Goal: Task Accomplishment & Management: Use online tool/utility

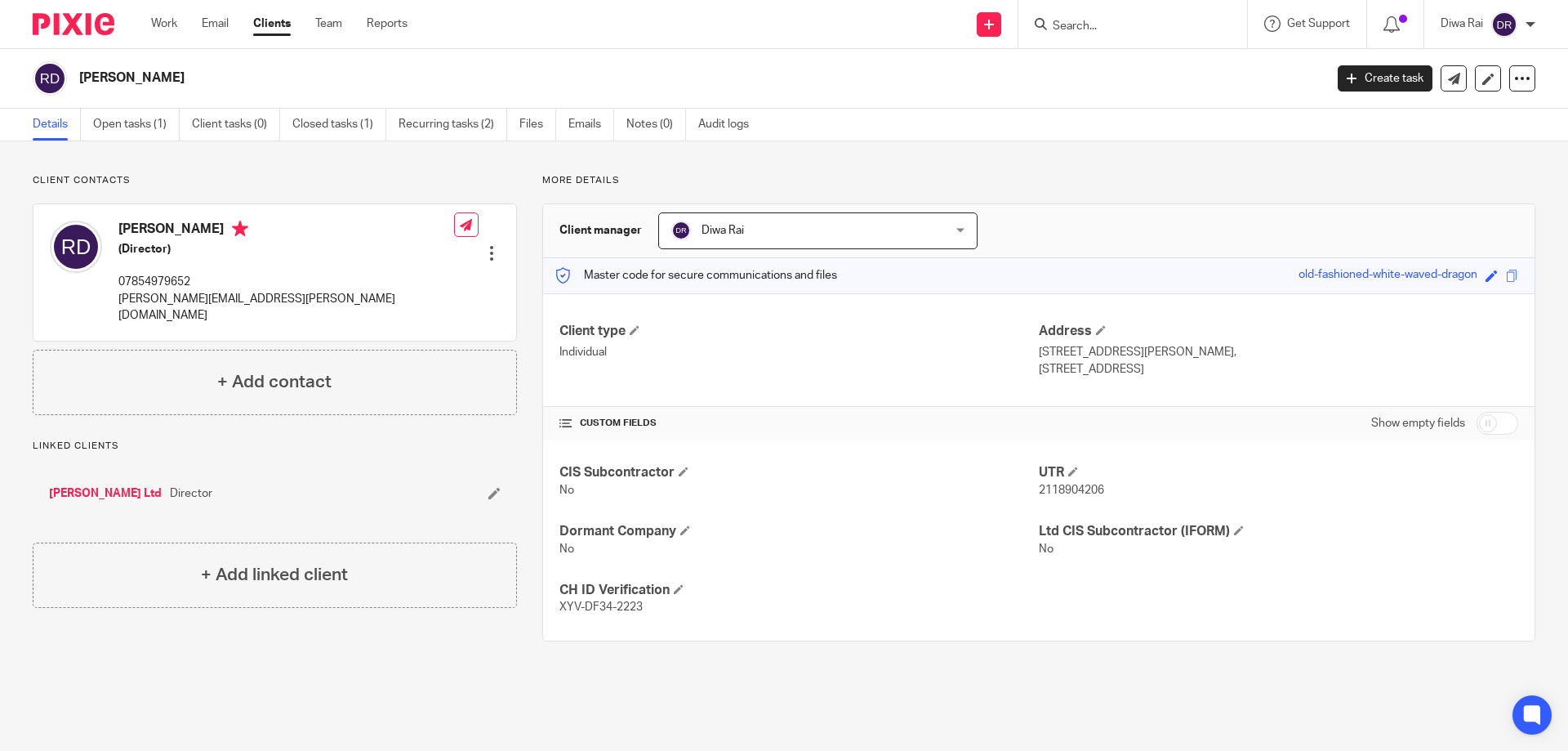
click at [76, 21] on img at bounding box center [73, 24] width 82 height 22
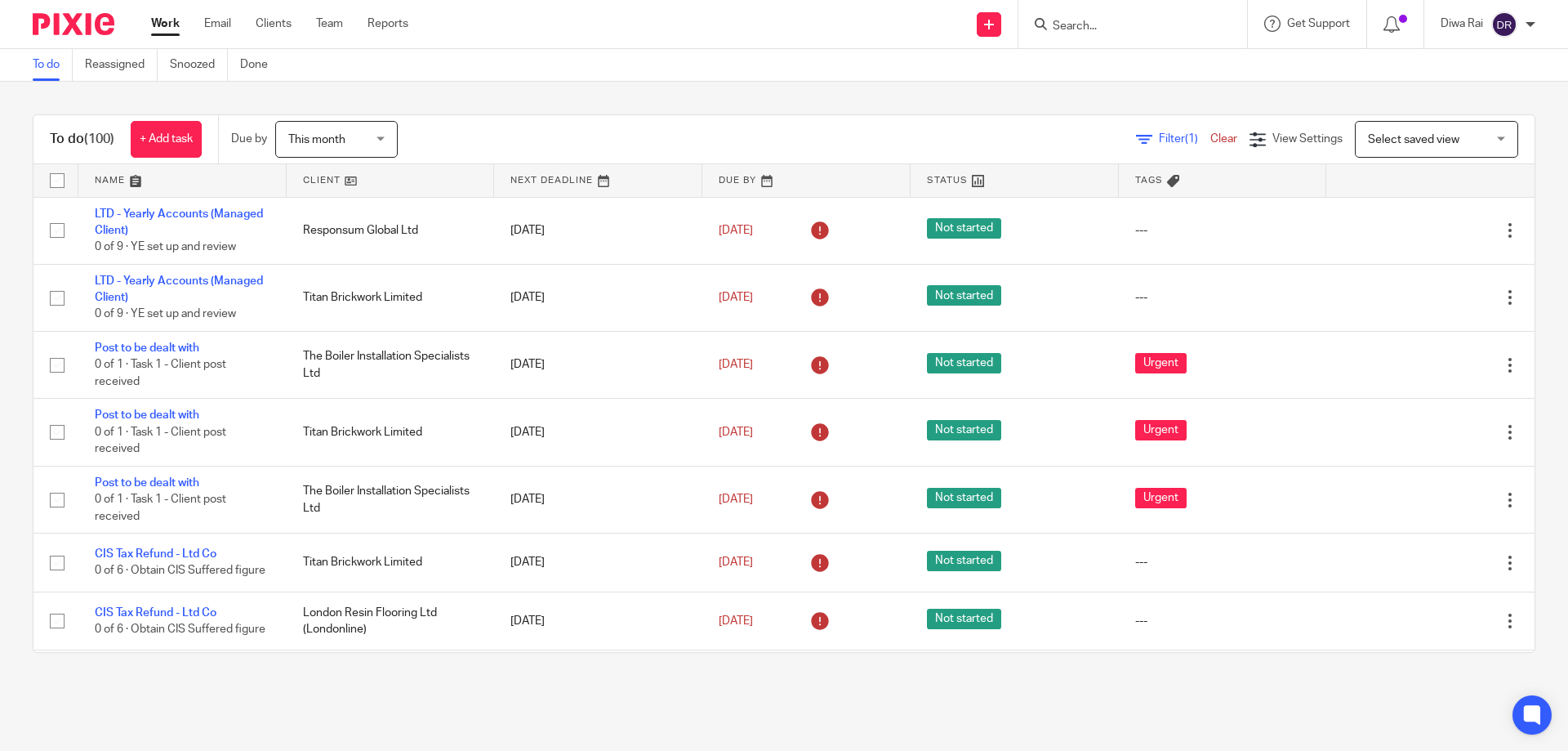
click at [1143, 145] on div "Filter (1) Clear" at bounding box center [1192, 139] width 113 height 17
click at [1159, 138] on span "Filter (1)" at bounding box center [1185, 139] width 52 height 12
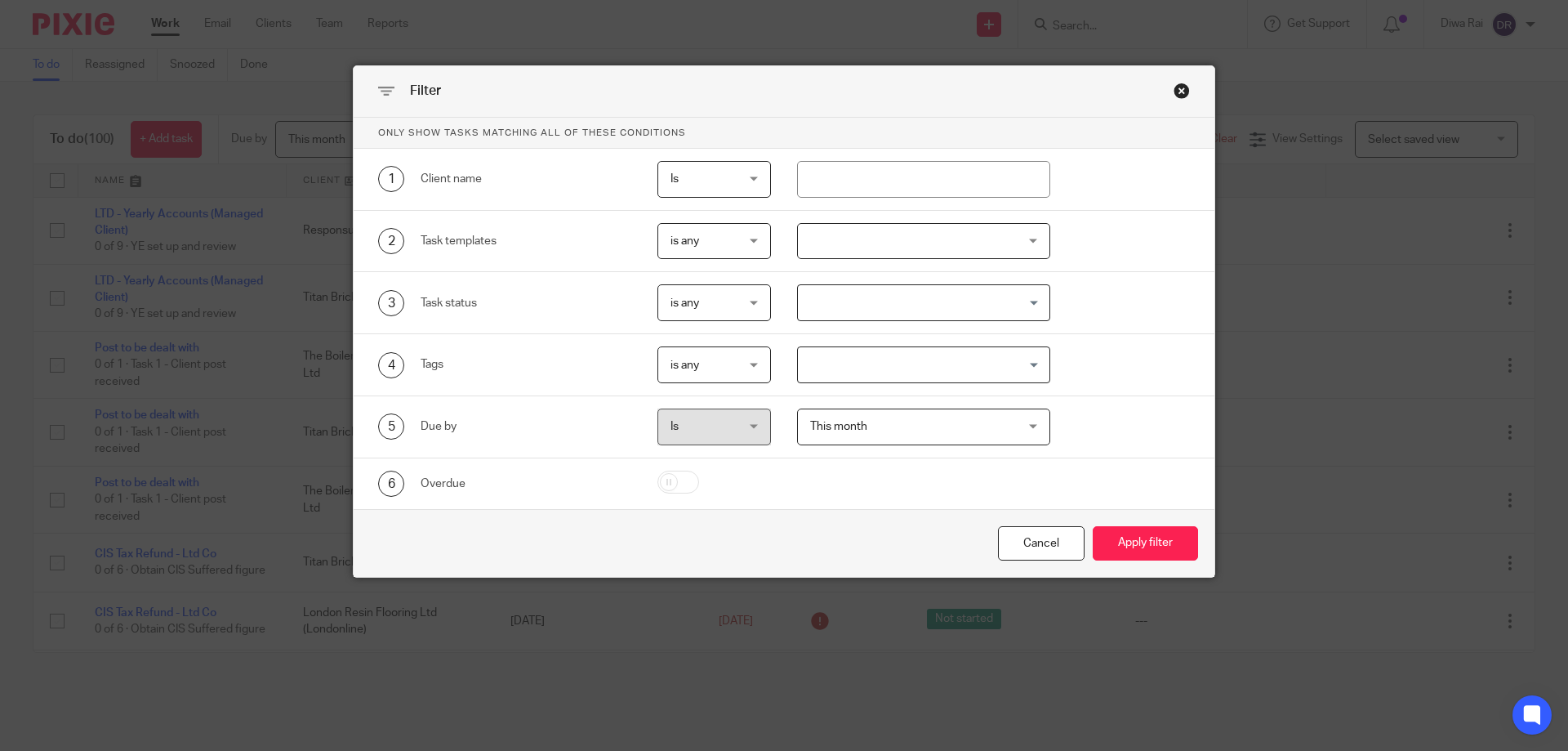
click at [846, 239] on div at bounding box center [924, 241] width 254 height 37
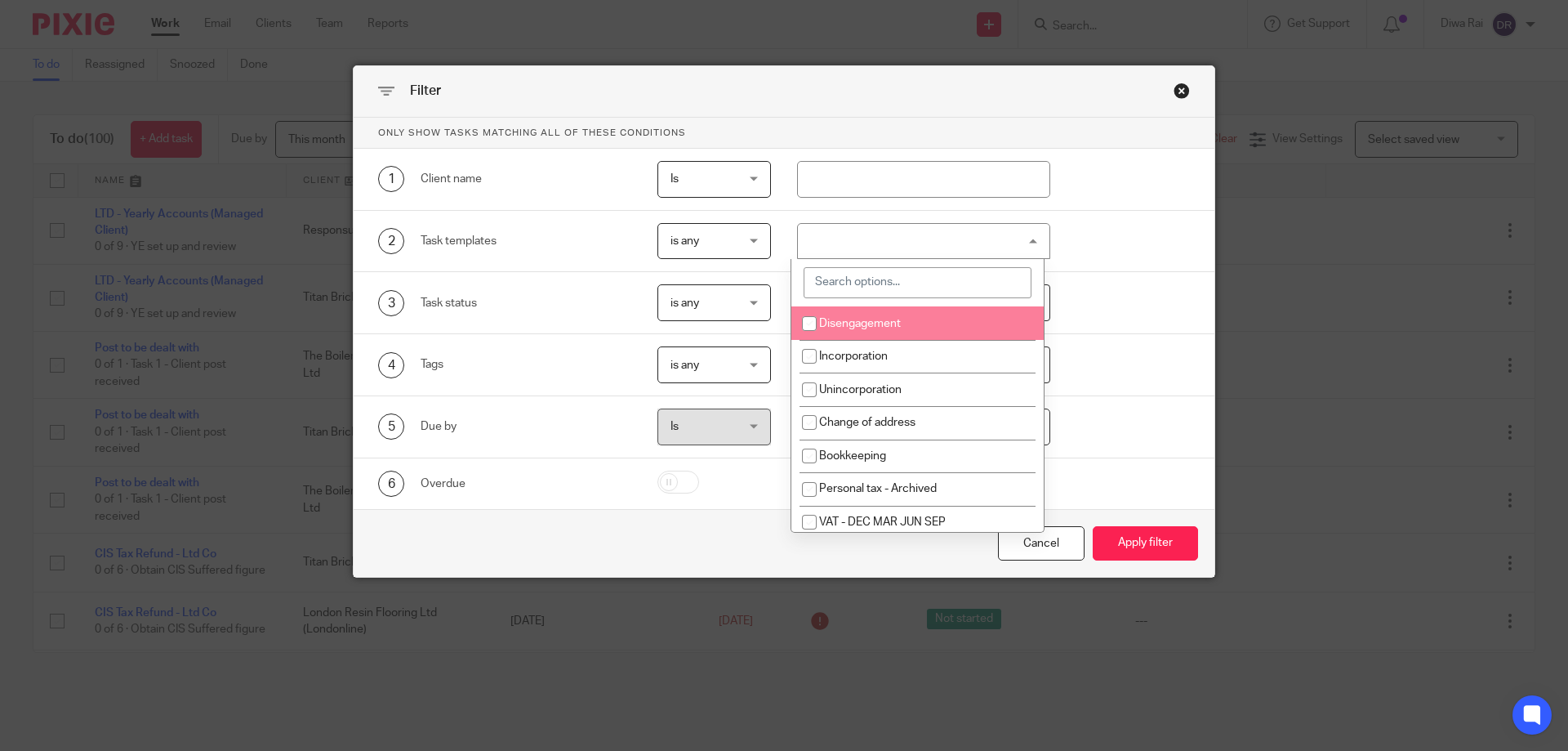
click at [852, 277] on input "search" at bounding box center [918, 283] width 228 height 31
click at [858, 287] on input "search" at bounding box center [918, 283] width 228 height 31
type input "e"
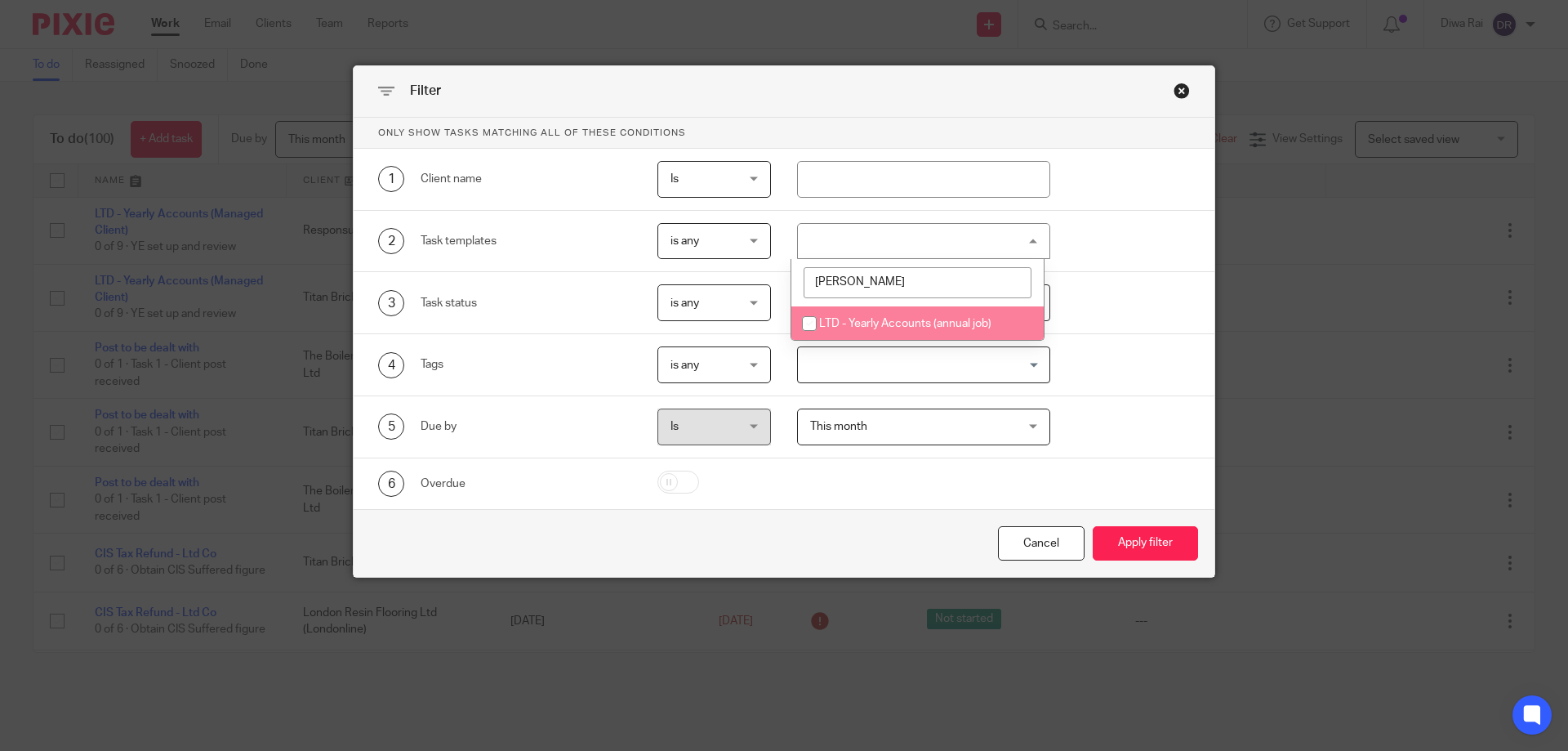
type input "ann"
click at [905, 317] on li "LTD - Yearly Accounts (annual job)" at bounding box center [918, 323] width 253 height 34
checkbox input "true"
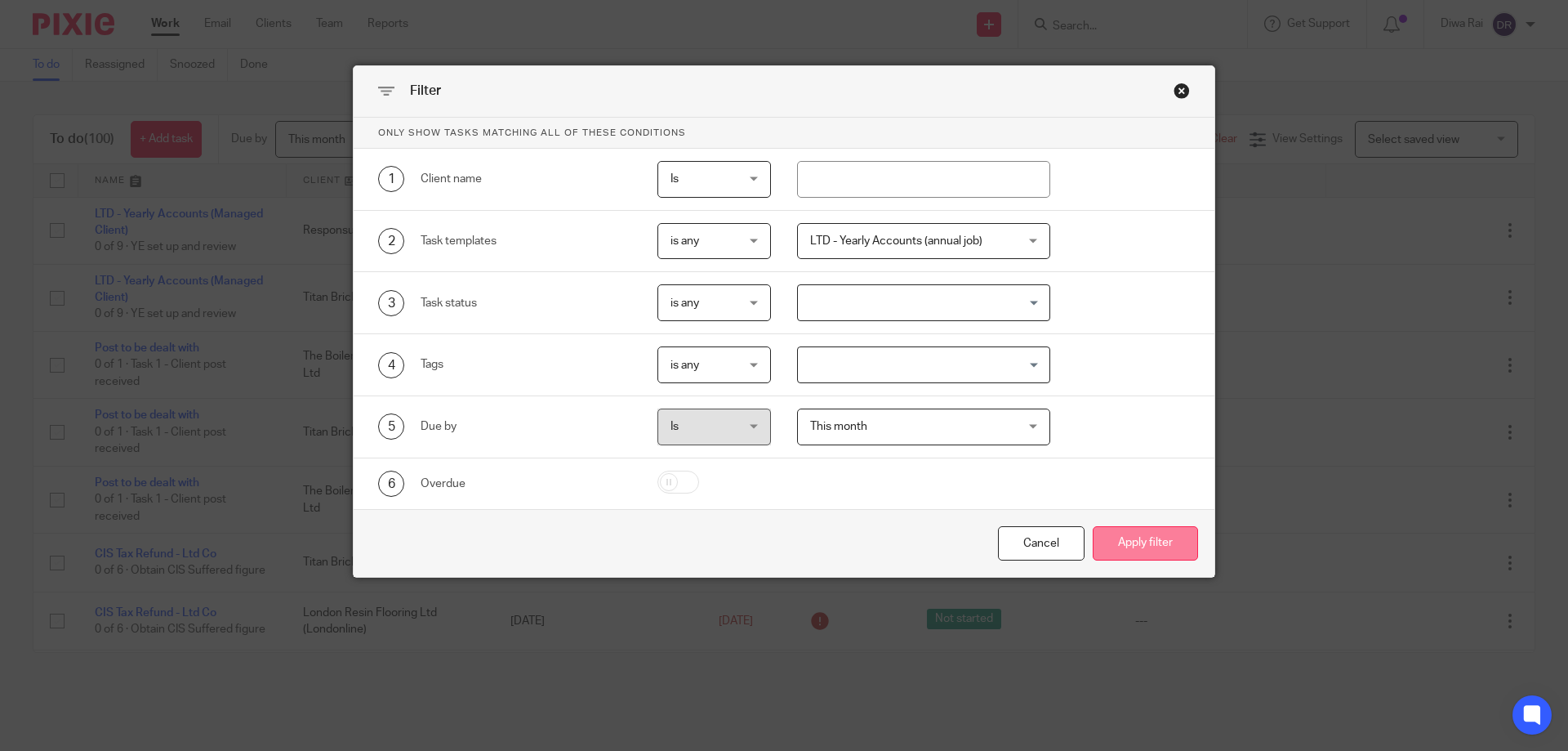
click at [1146, 546] on button "Apply filter" at bounding box center [1146, 544] width 105 height 35
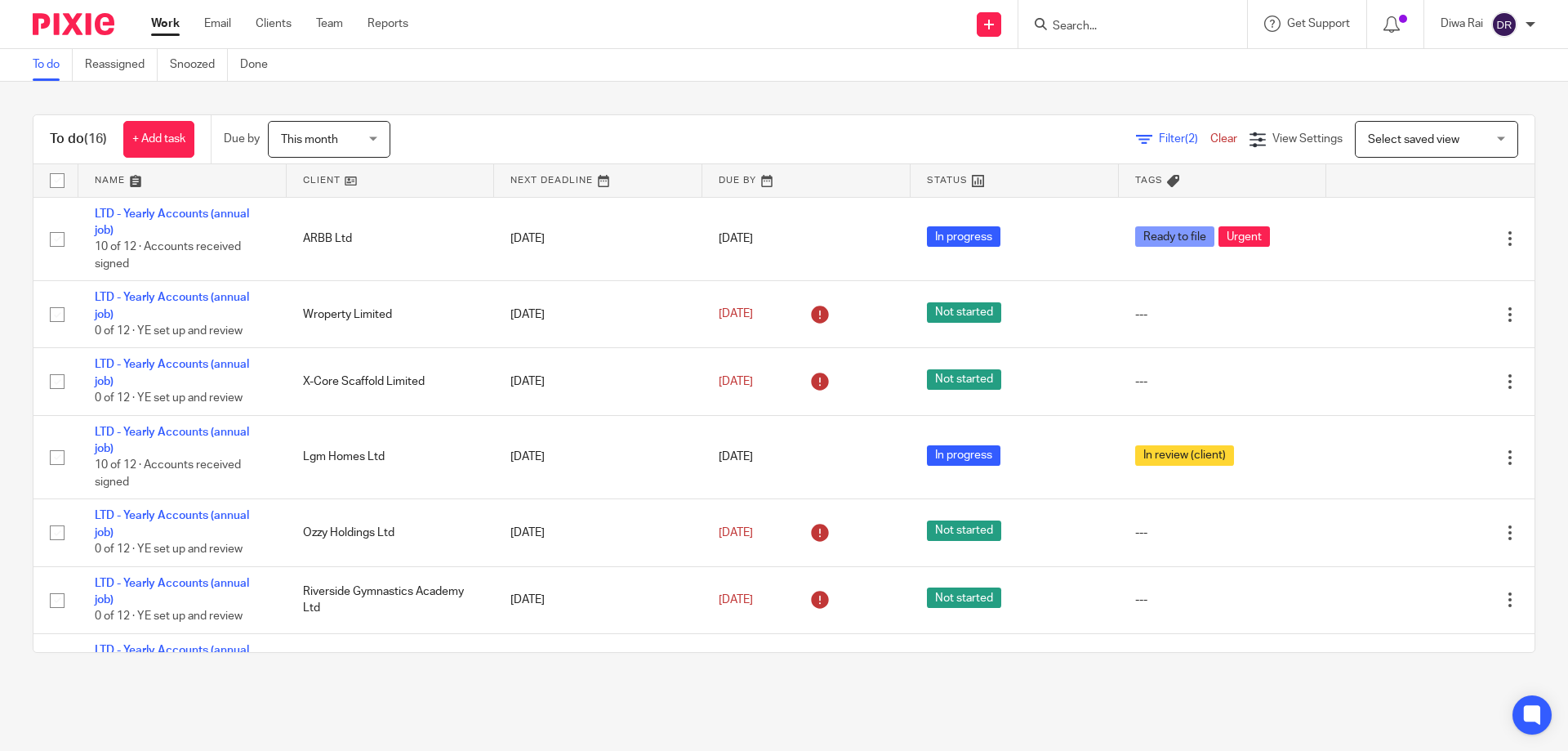
click at [1115, 29] on input "Search" at bounding box center [1125, 27] width 147 height 14
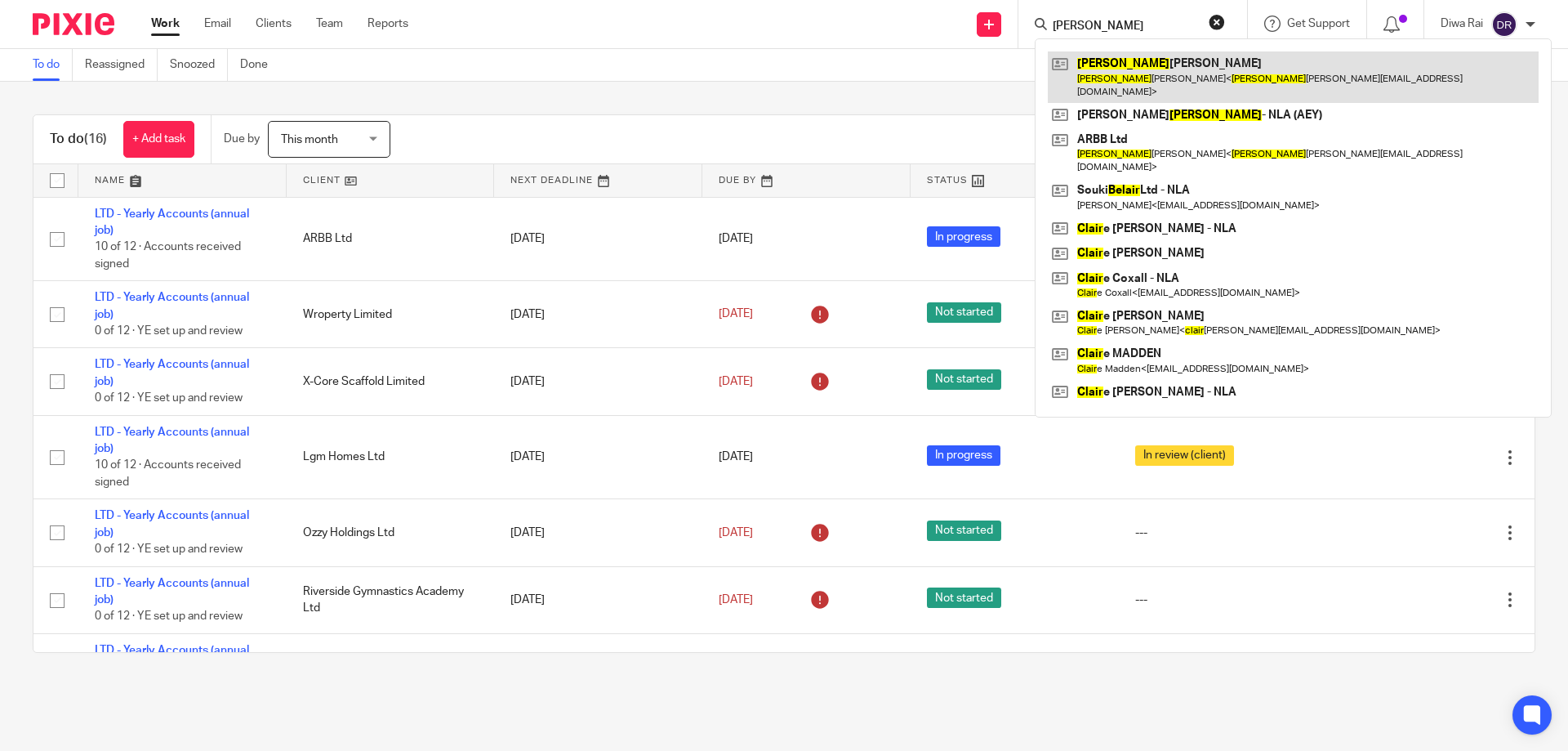
type input "blair"
click at [1118, 72] on link at bounding box center [1294, 77] width 491 height 51
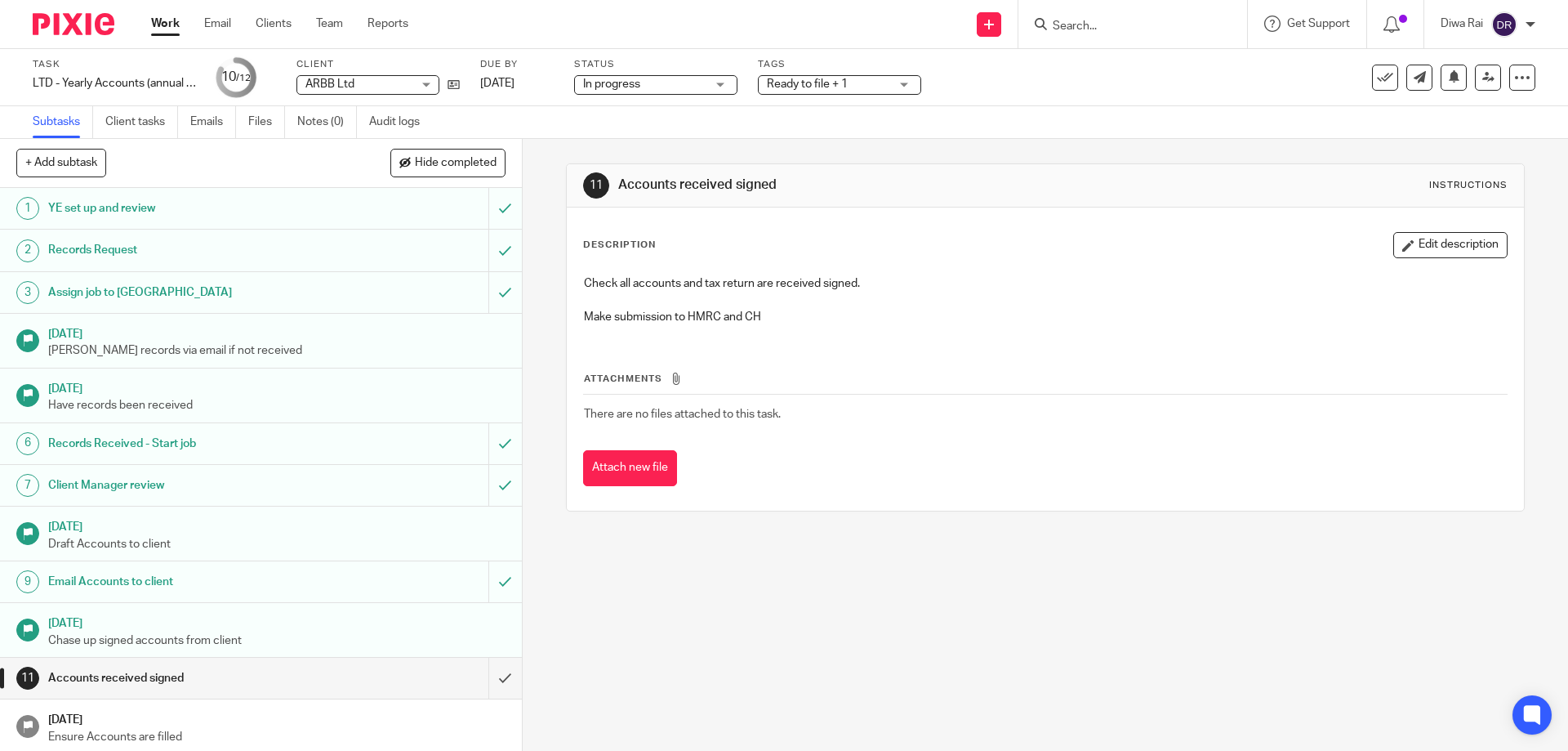
scroll to position [4, 0]
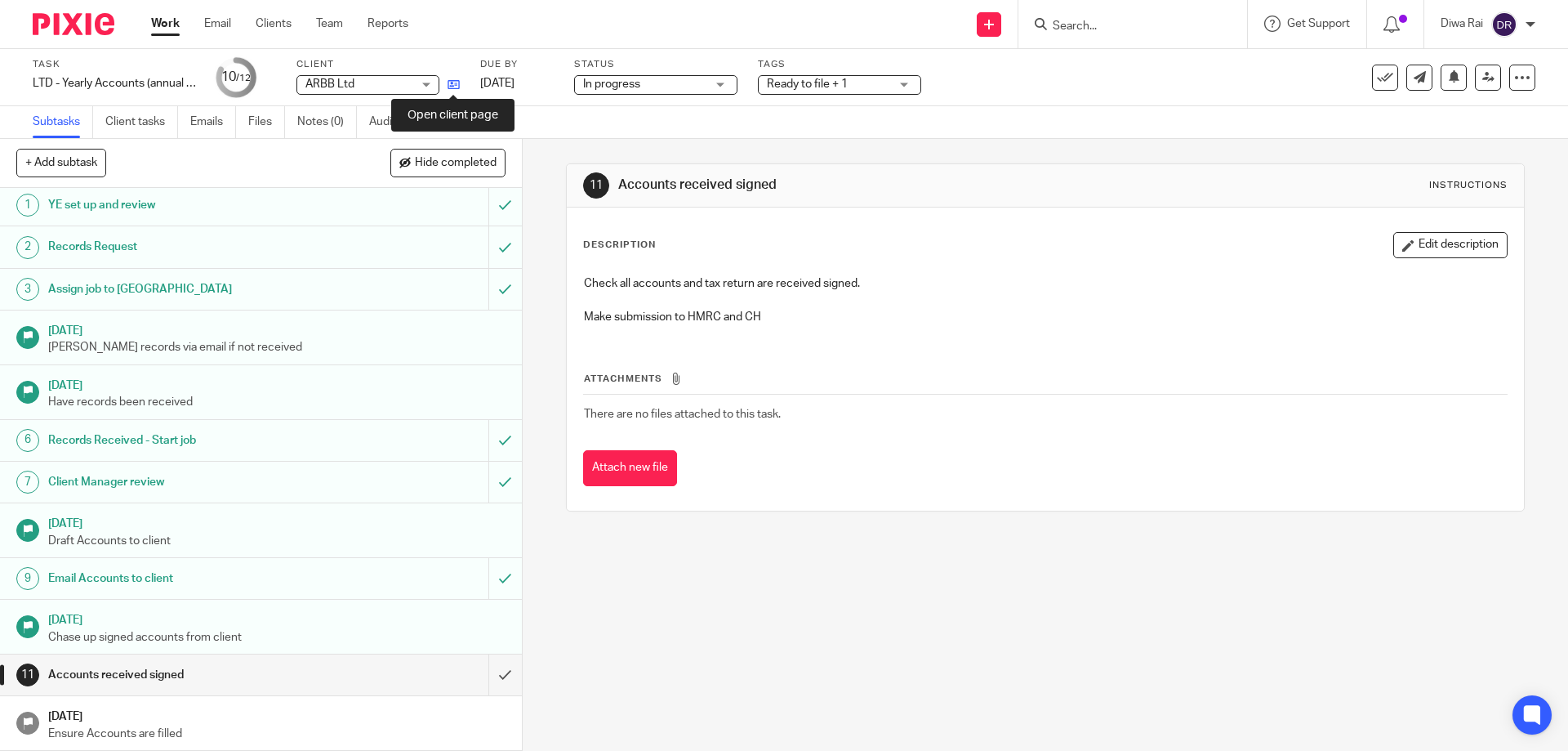
click at [453, 87] on icon at bounding box center [454, 85] width 13 height 13
click at [1098, 33] on input "Search" at bounding box center [1125, 27] width 147 height 14
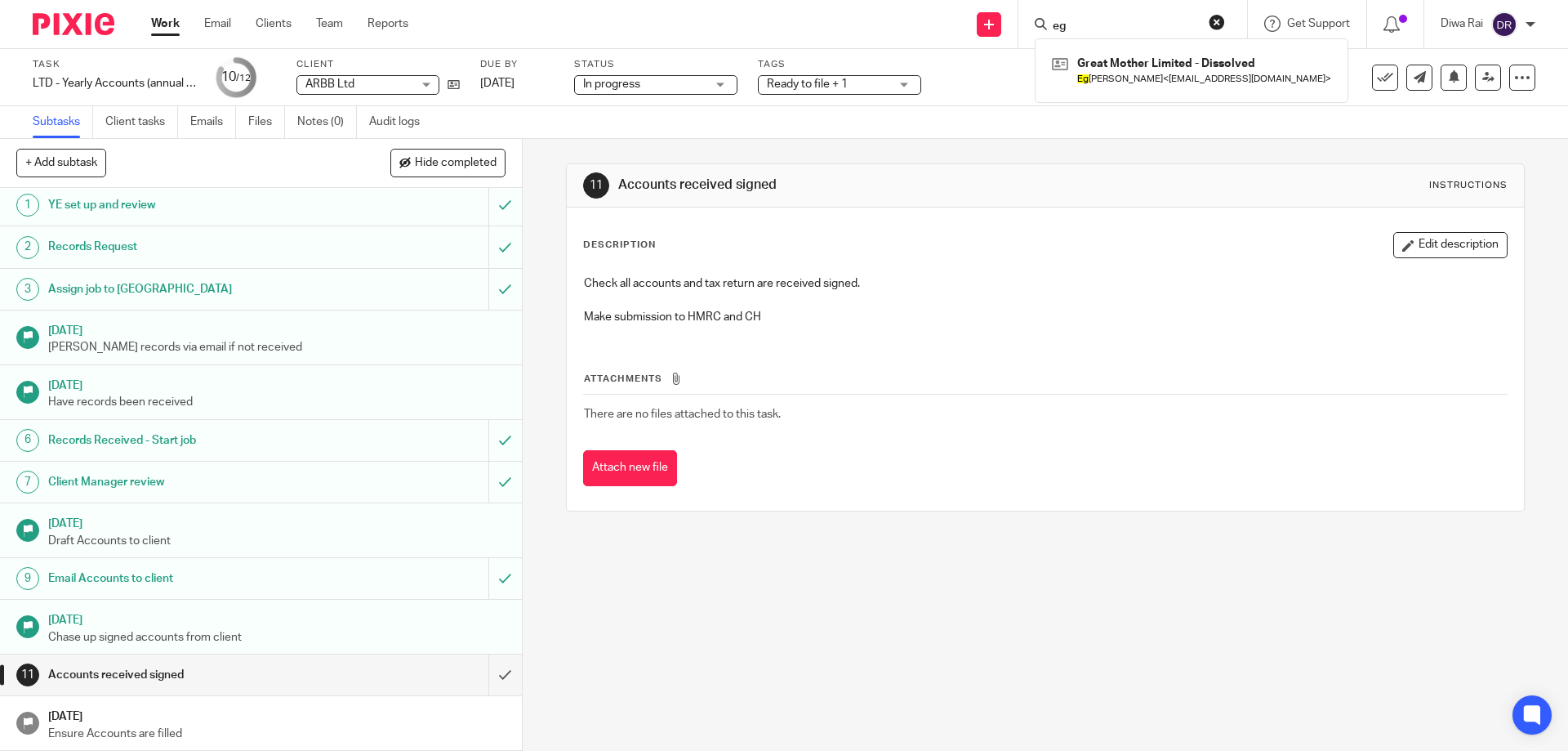
type input "e"
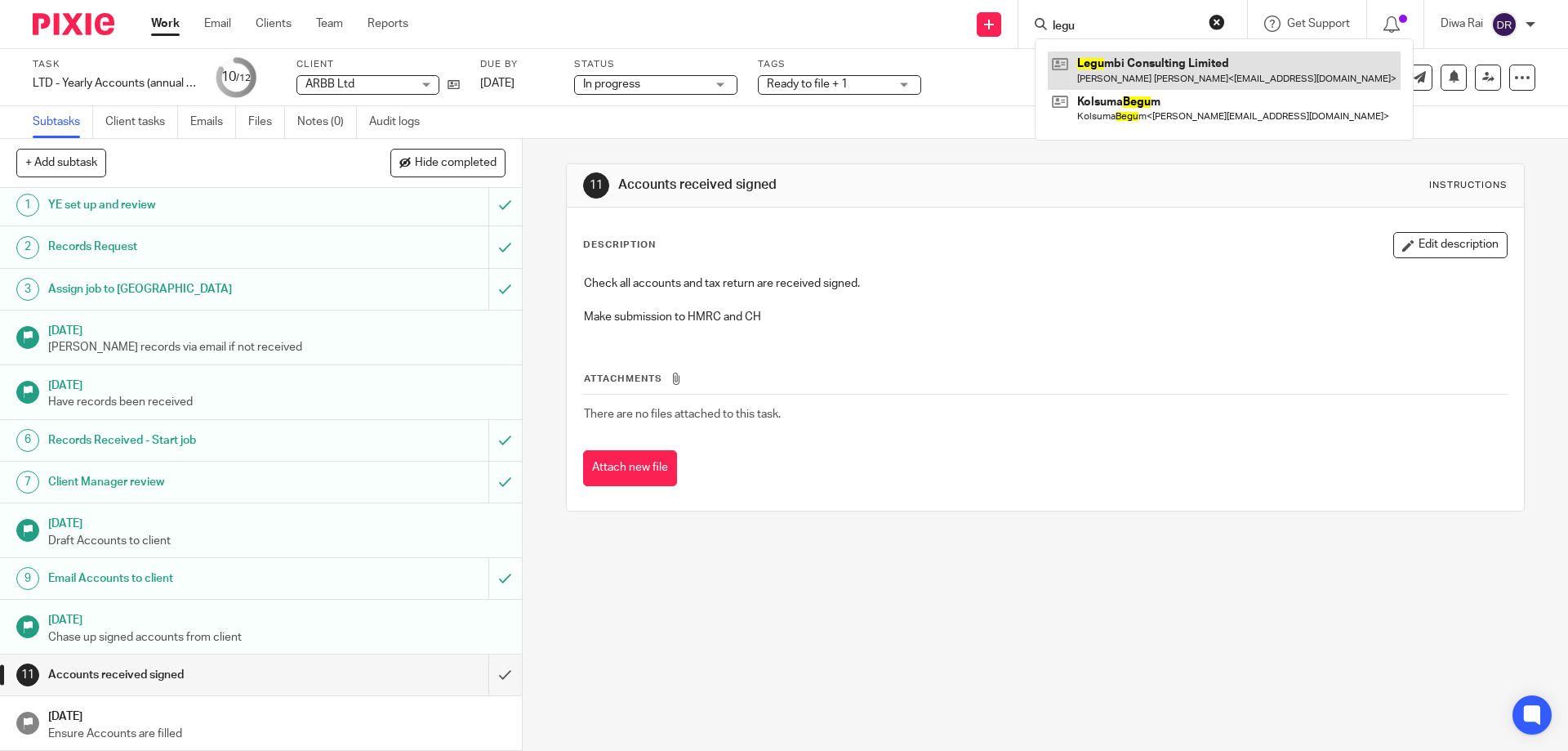
type input "legu"
click at [1118, 56] on link at bounding box center [1225, 70] width 353 height 37
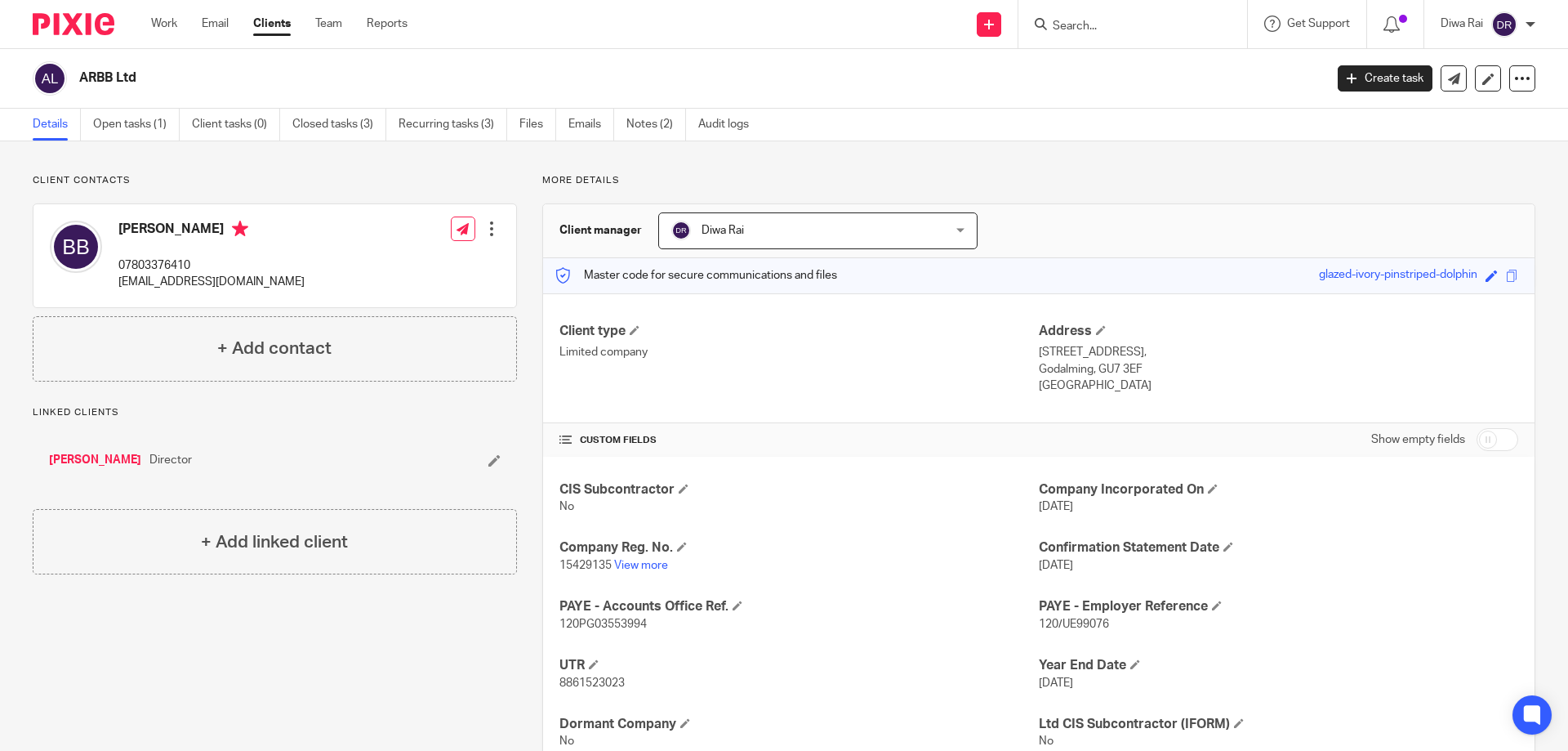
scroll to position [57, 0]
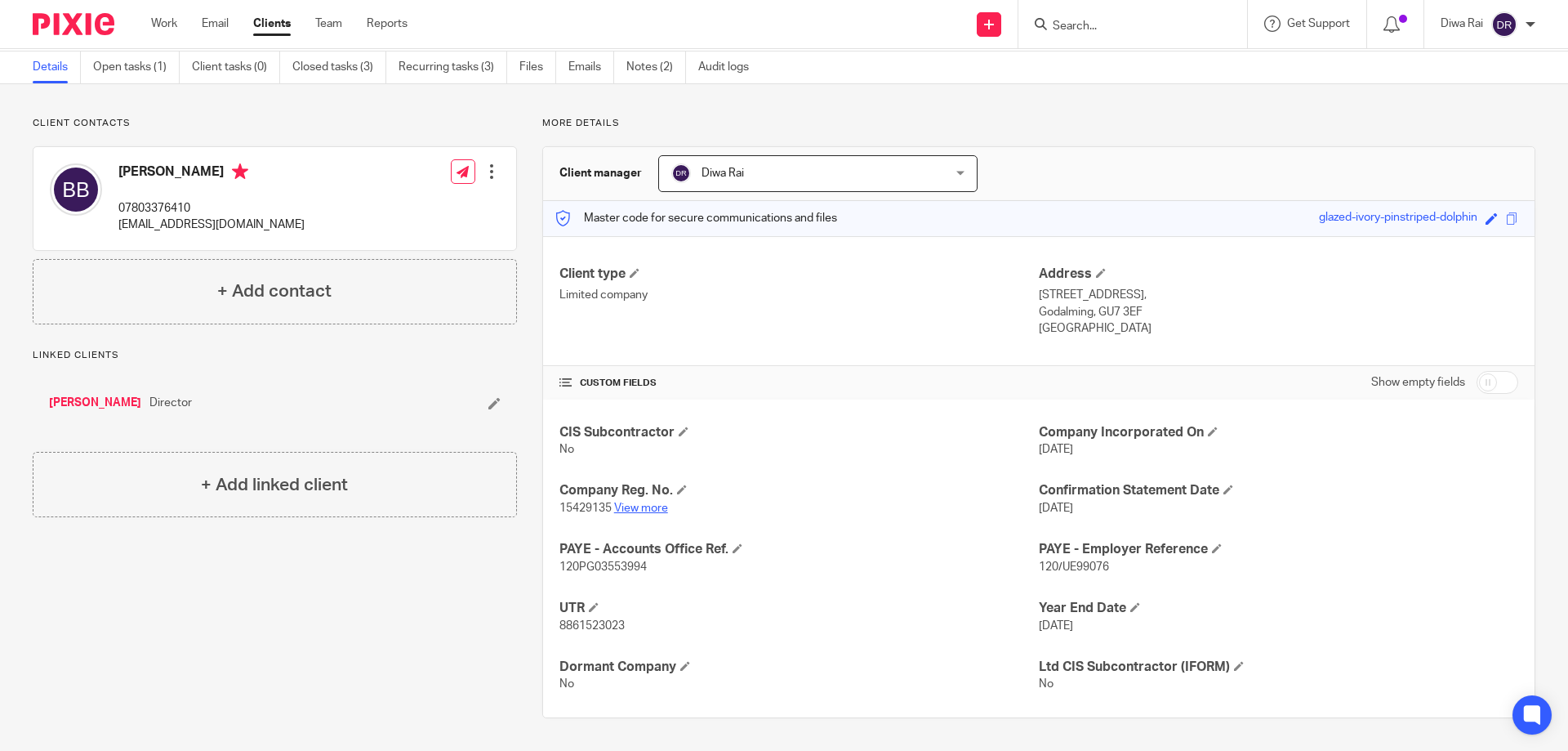
click at [645, 506] on link "View more" at bounding box center [641, 508] width 54 height 12
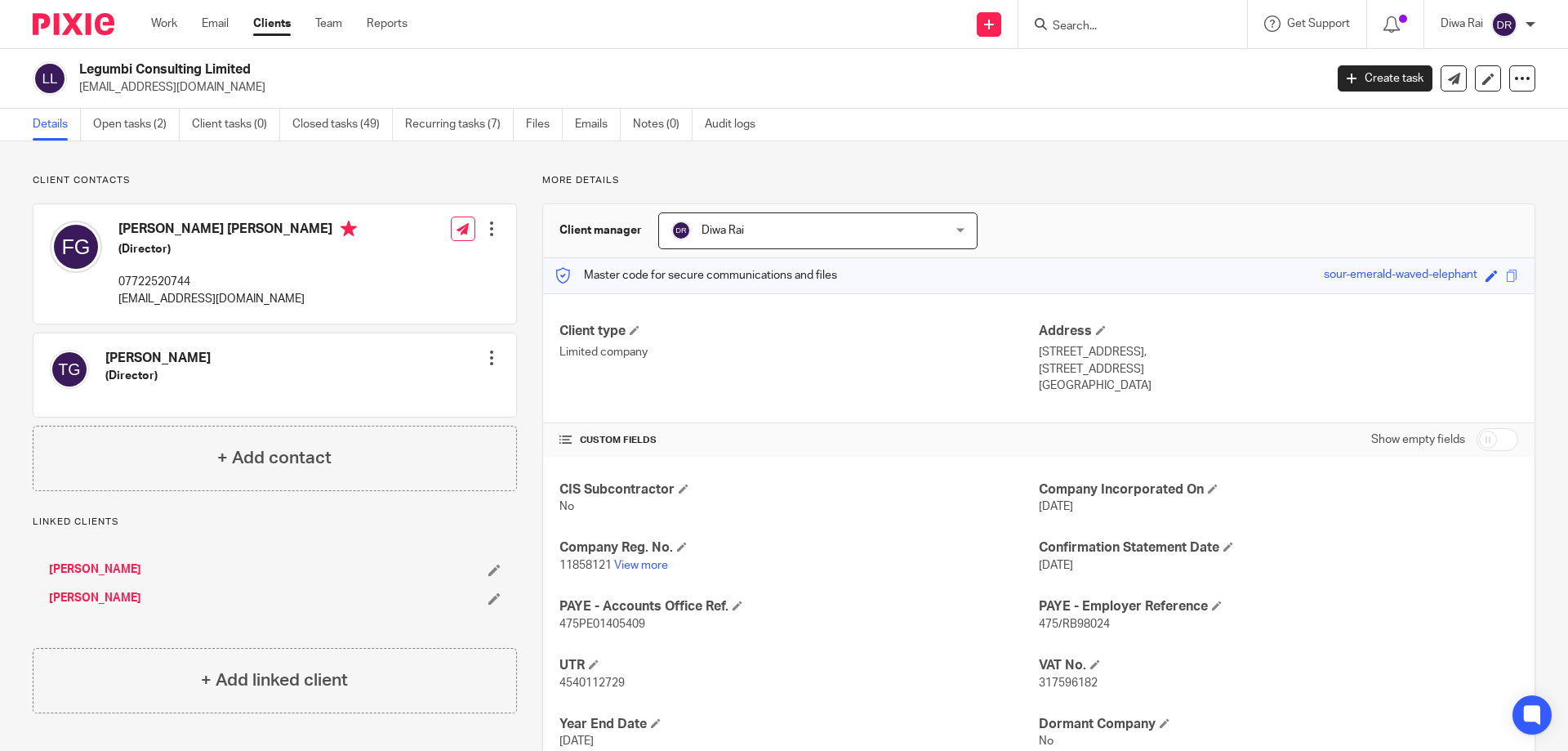
click at [1064, 25] on input "Search" at bounding box center [1125, 27] width 147 height 14
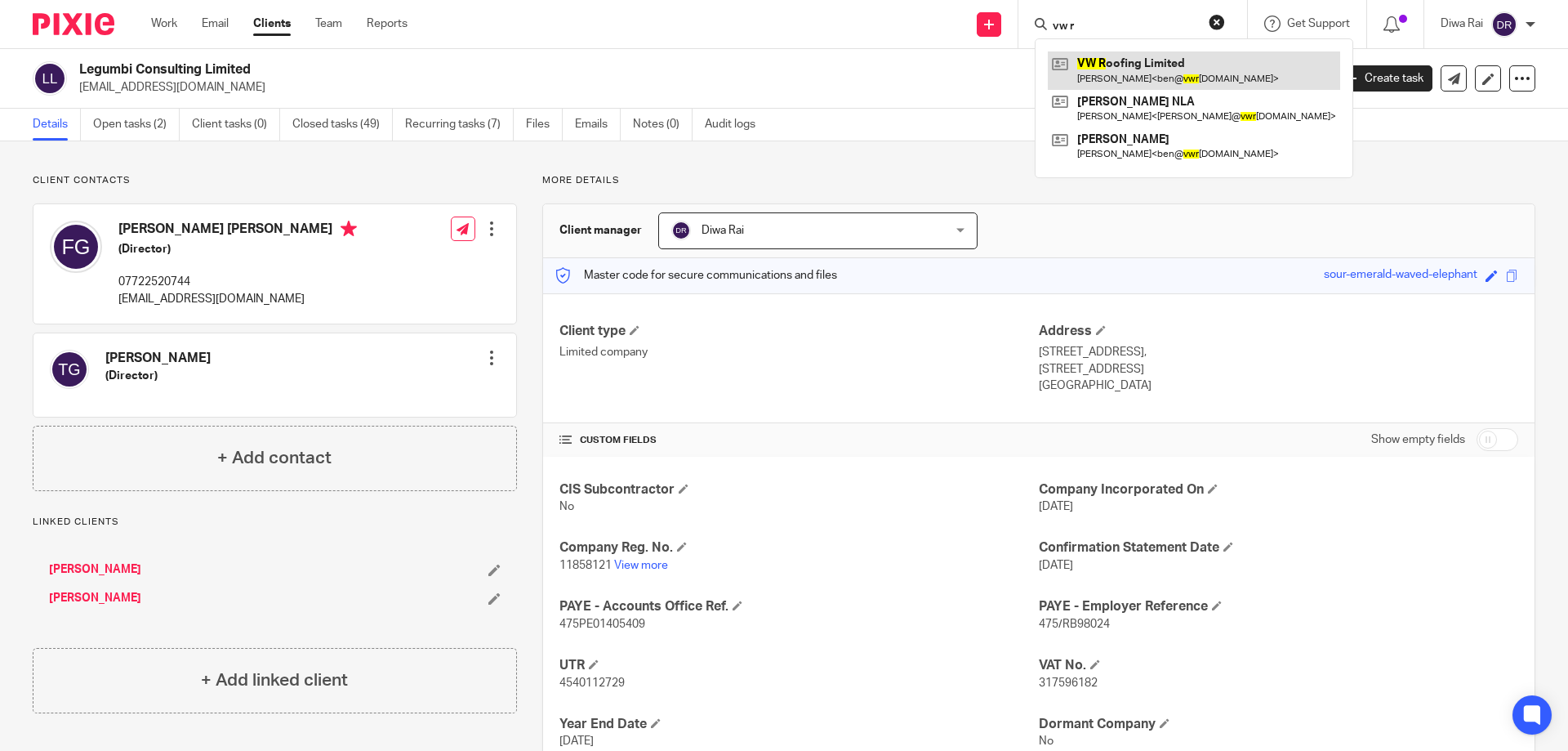
type input "vw r"
click at [1116, 64] on link at bounding box center [1194, 70] width 293 height 37
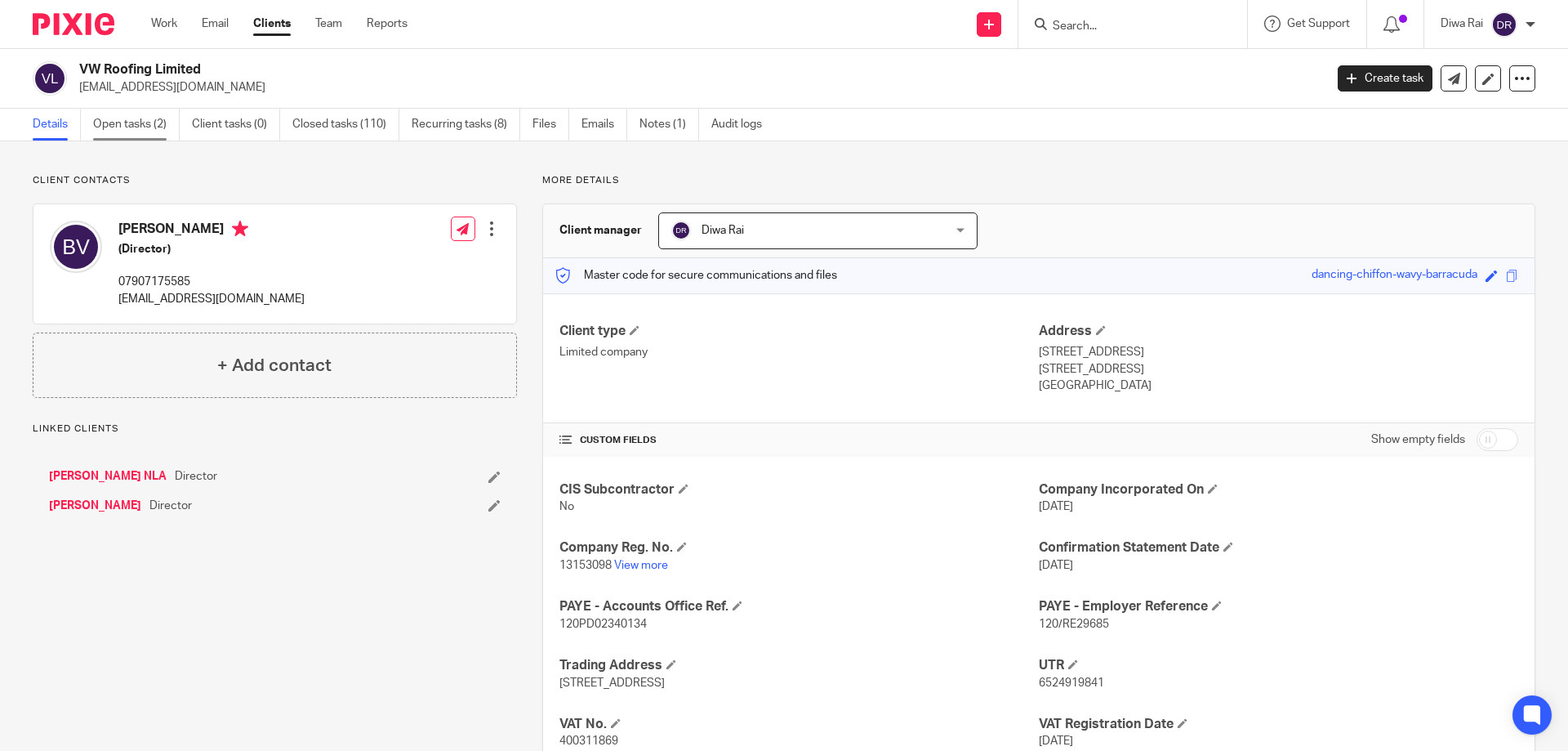
click at [103, 129] on link "Open tasks (2)" at bounding box center [137, 124] width 87 height 32
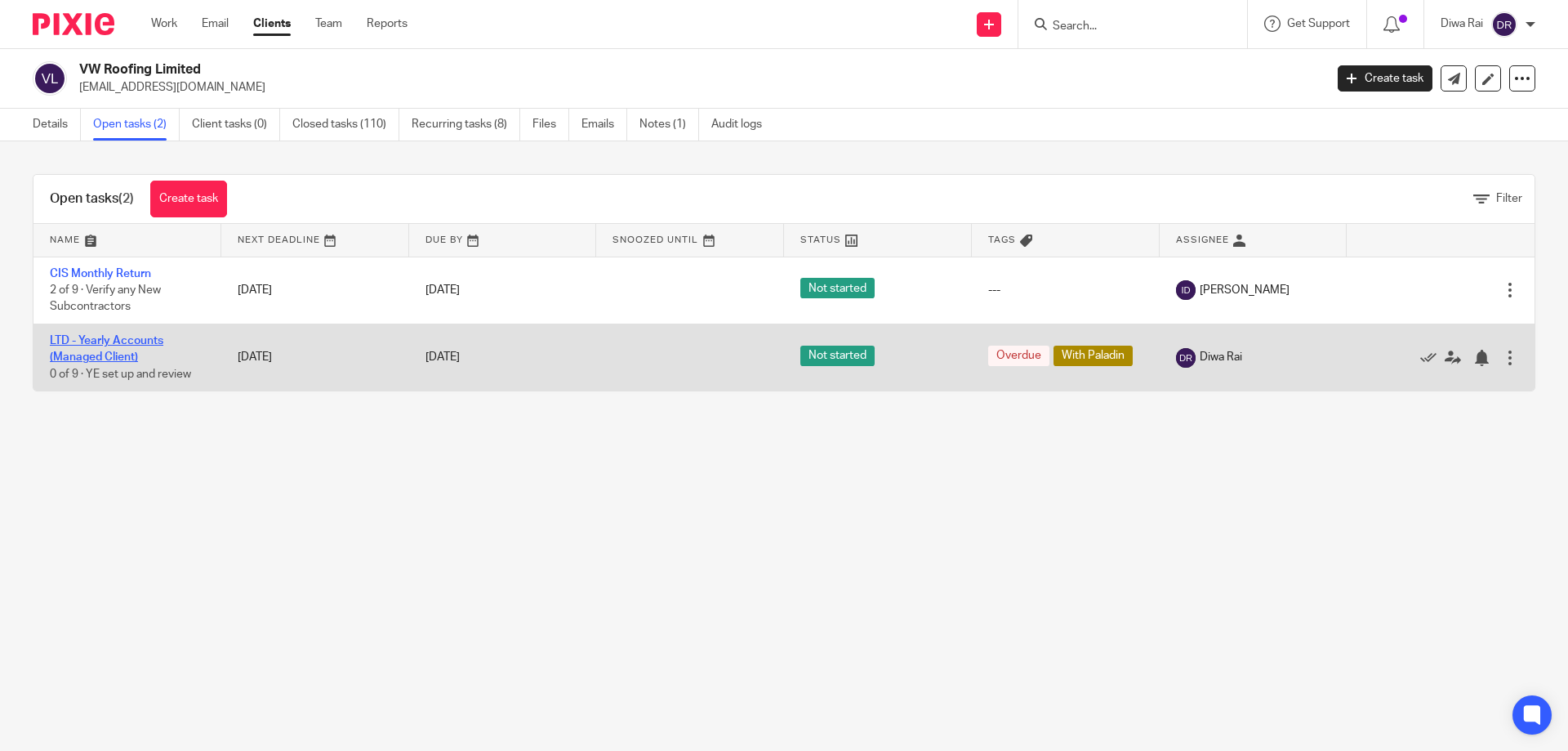
click at [120, 342] on link "LTD - Yearly Accounts (Managed Client)" at bounding box center [106, 349] width 113 height 28
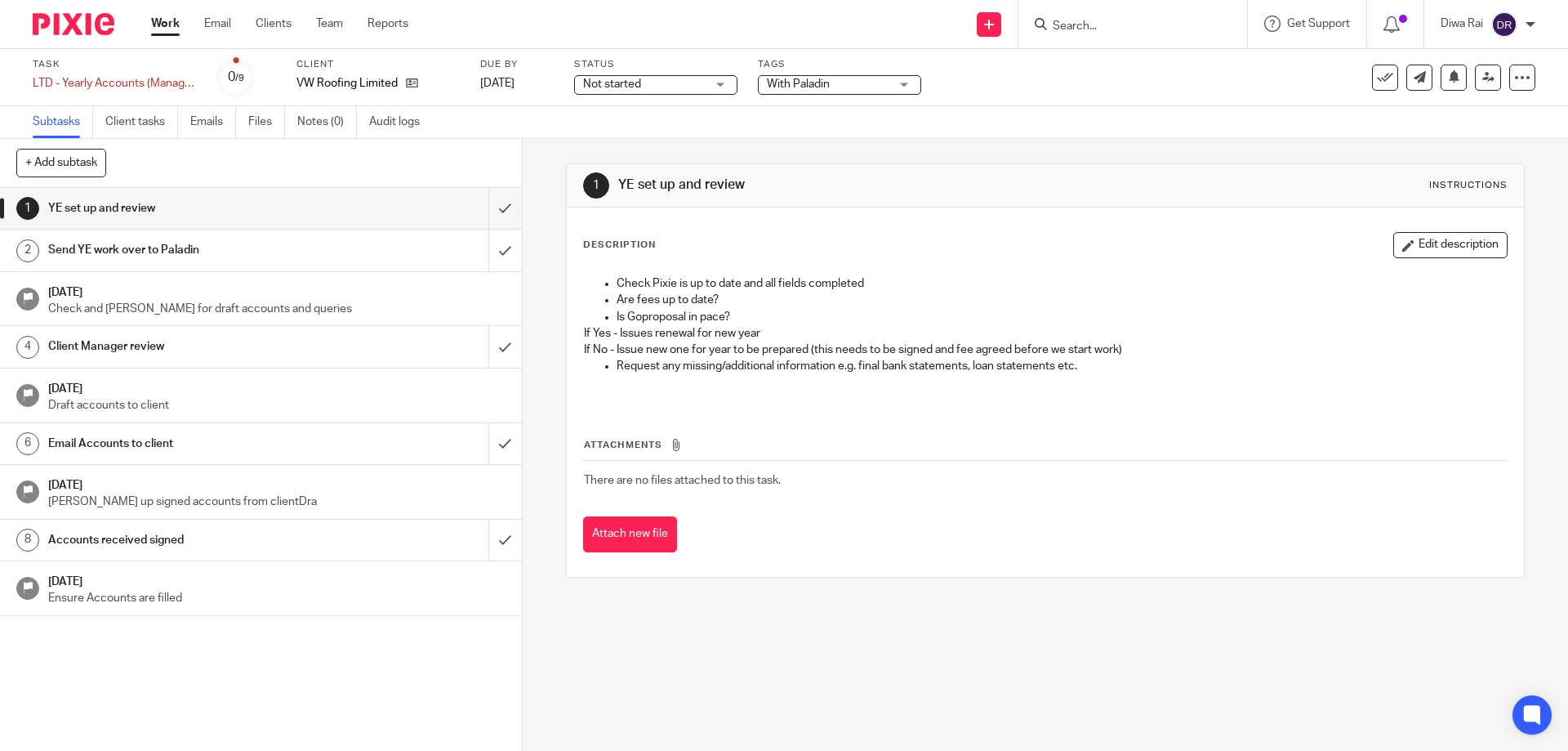
click at [864, 84] on span "With Paladin" at bounding box center [828, 84] width 122 height 17
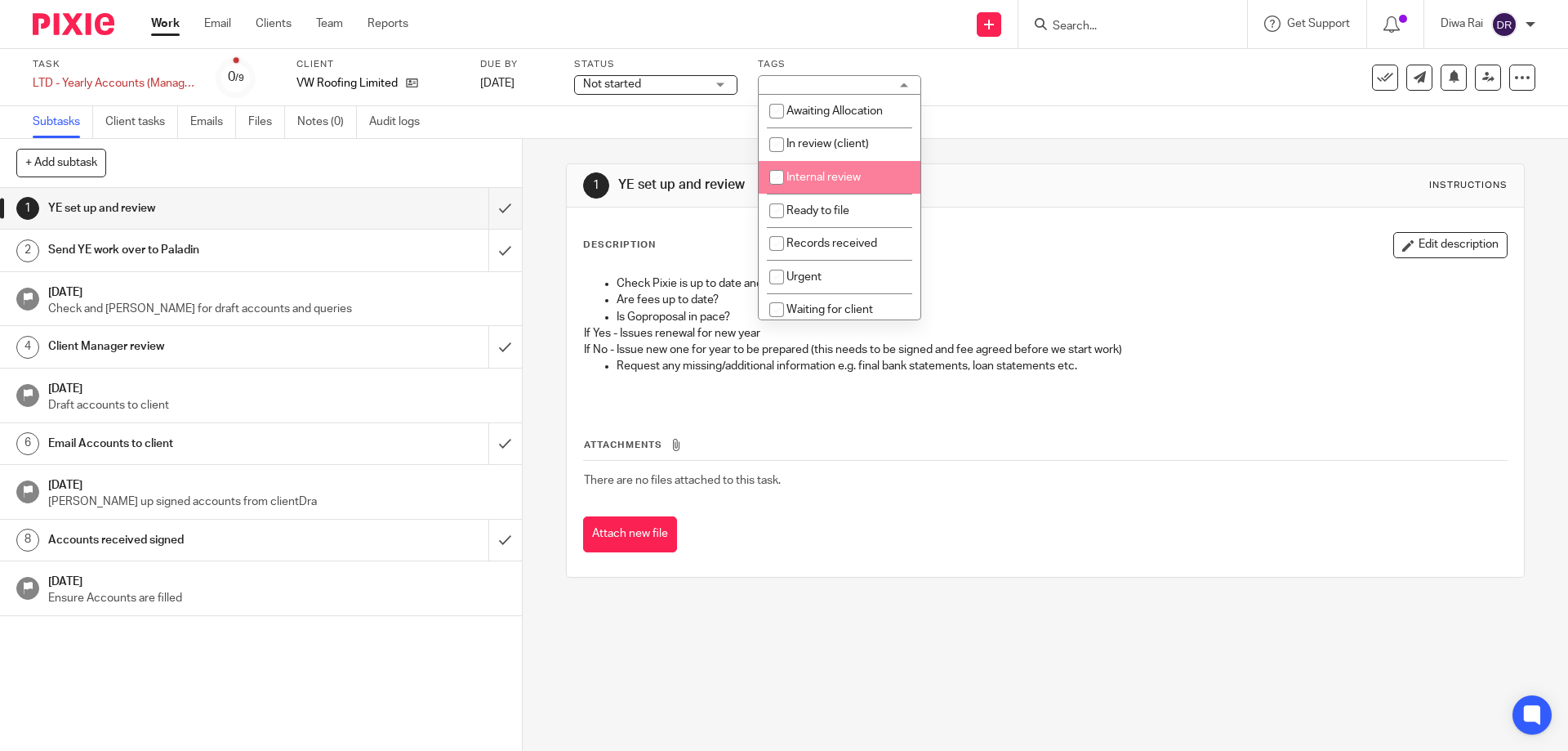
click at [871, 178] on li "Internal review" at bounding box center [840, 178] width 162 height 34
checkbox input "true"
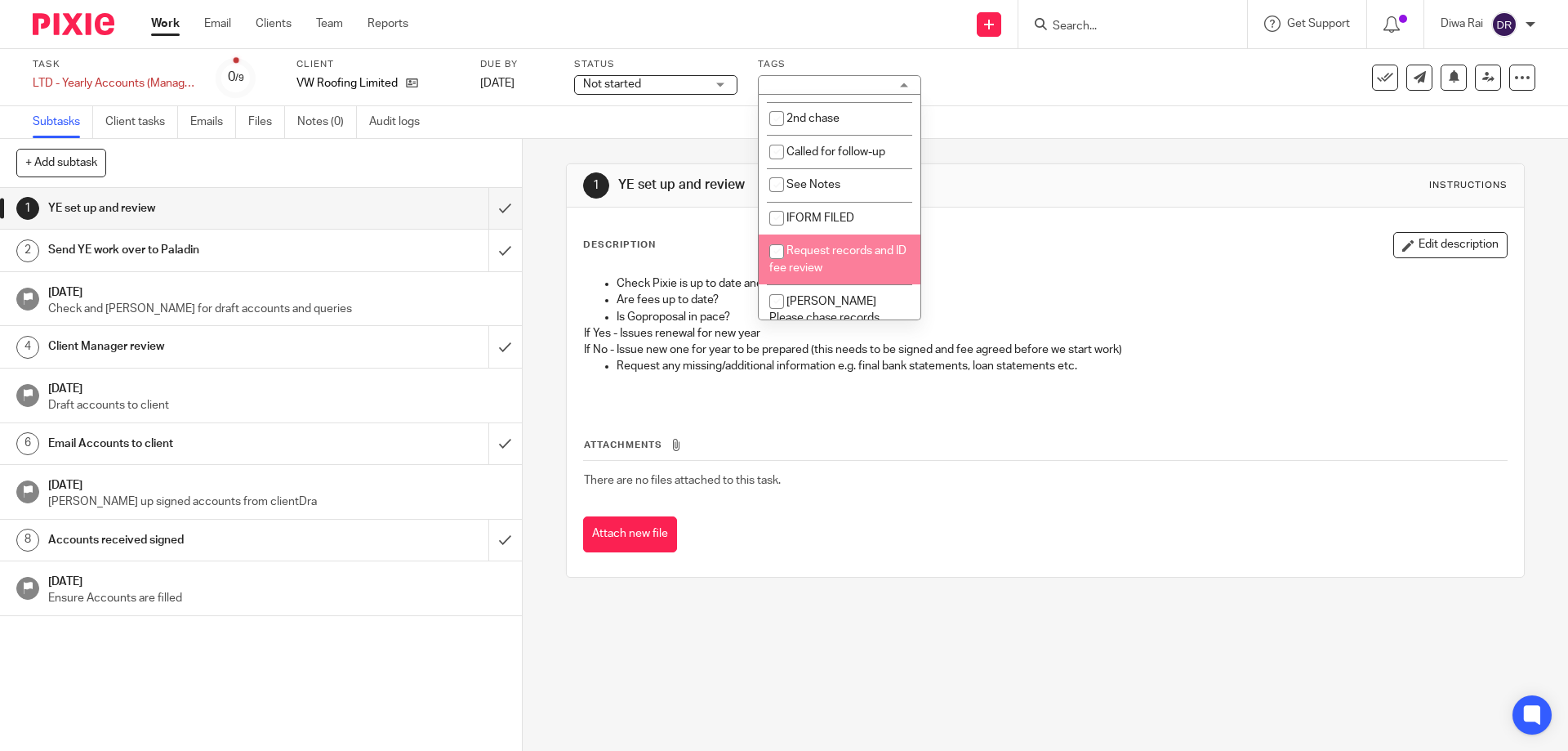
scroll to position [505, 0]
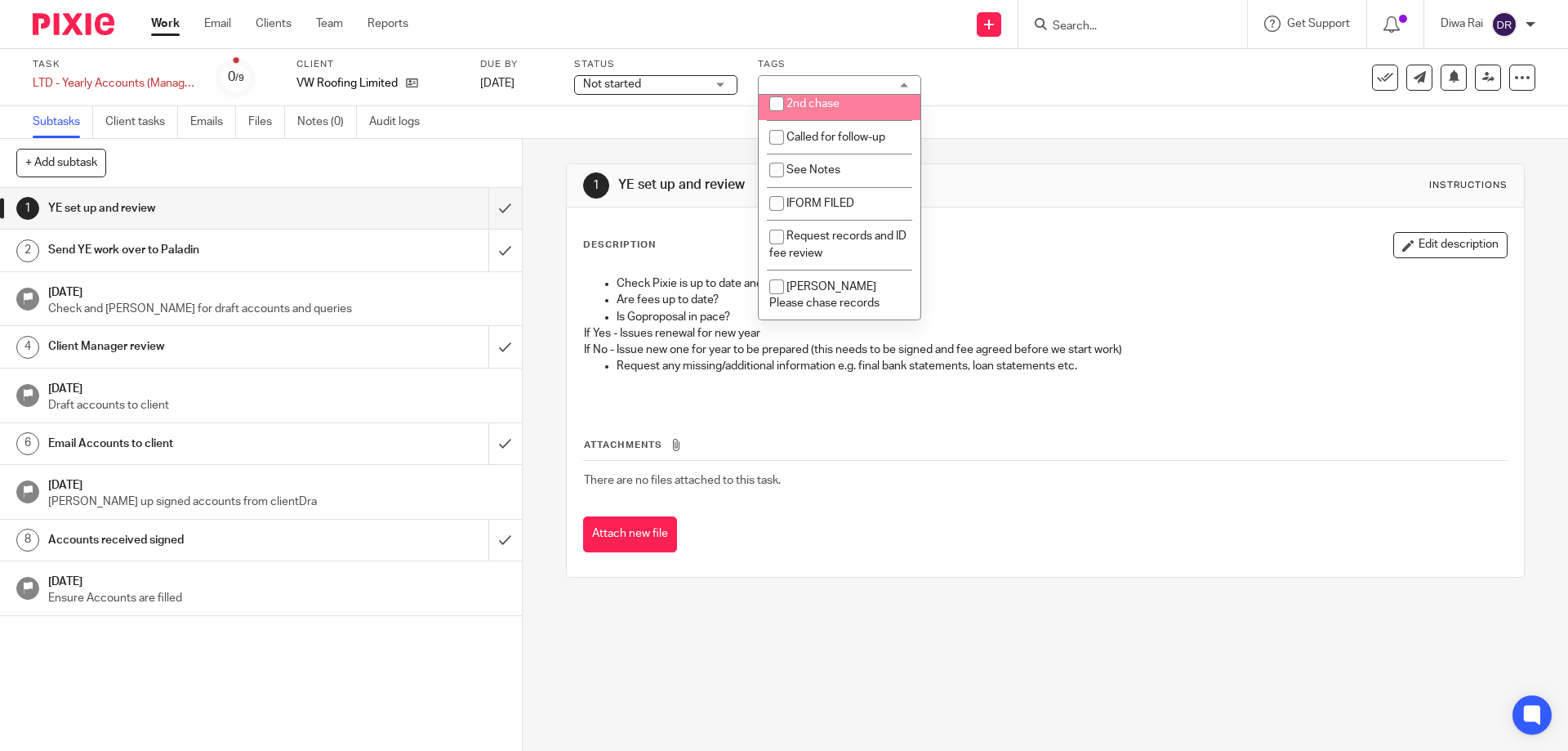
click at [686, 79] on span "Not started" at bounding box center [644, 84] width 122 height 17
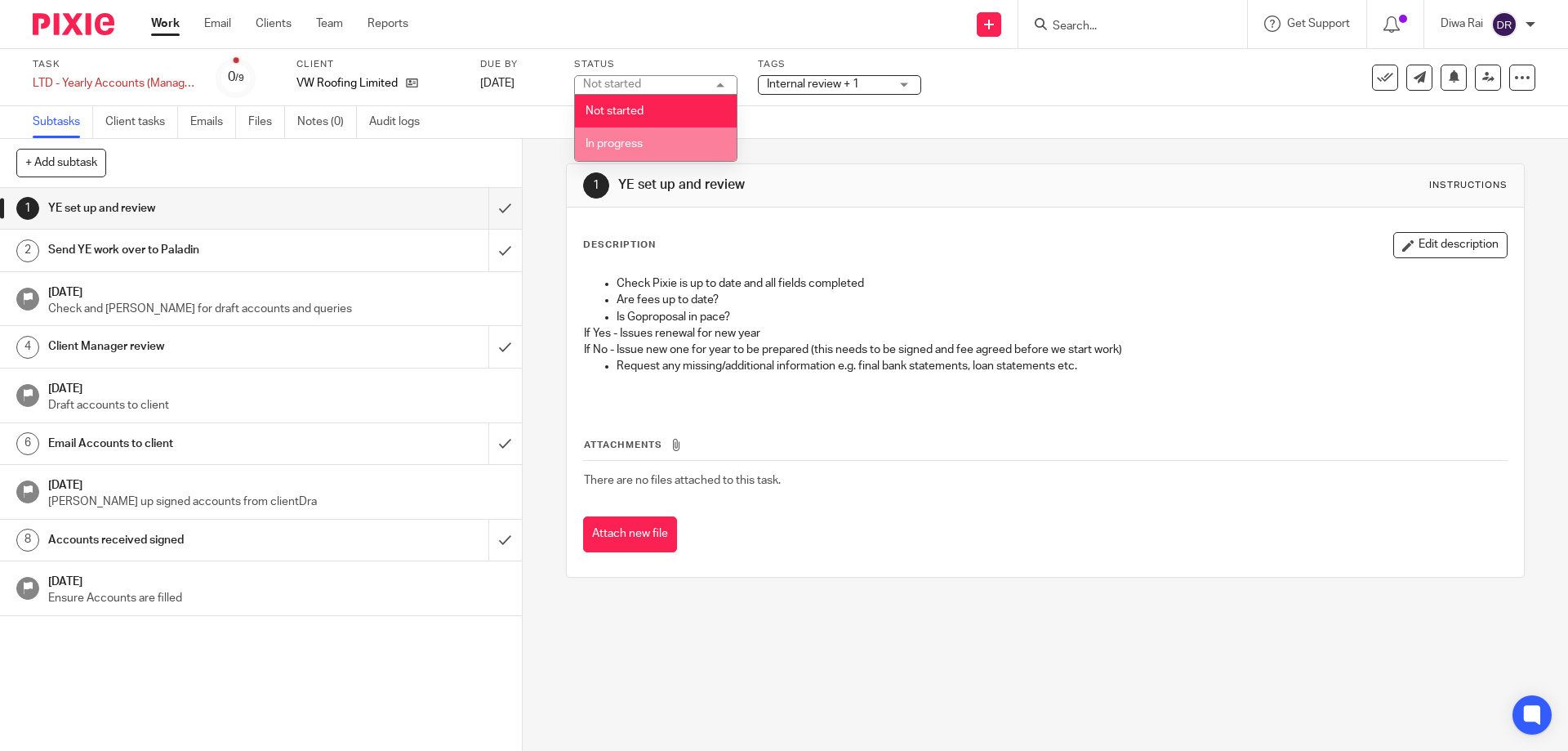
click at [659, 146] on li "In progress" at bounding box center [656, 144] width 162 height 34
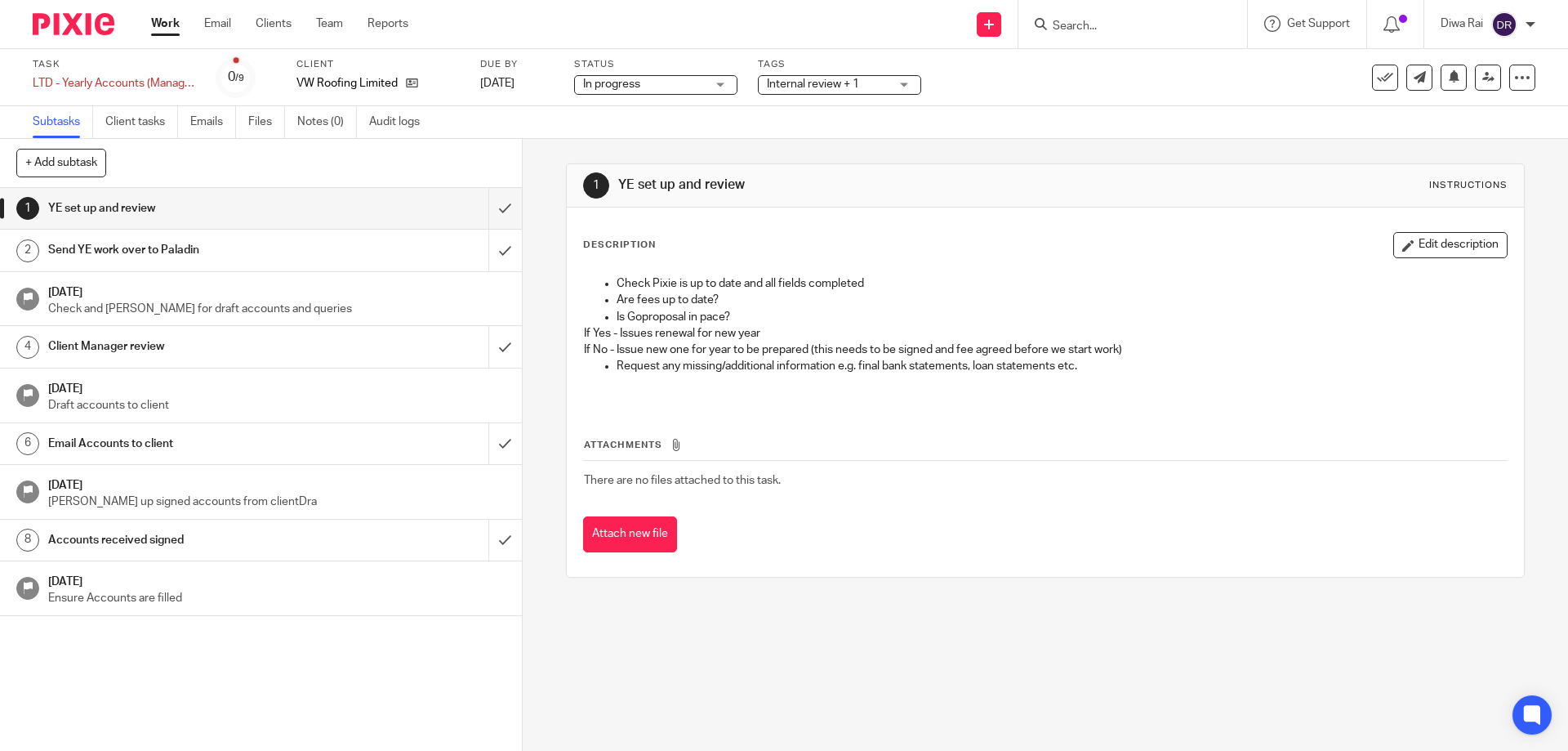
click at [1012, 140] on div "1 YE set up and review Instructions Description Edit description Check Pixie is…" at bounding box center [1045, 370] width 958 height 463
click at [153, 332] on link "4 Client Manager review" at bounding box center [244, 346] width 488 height 41
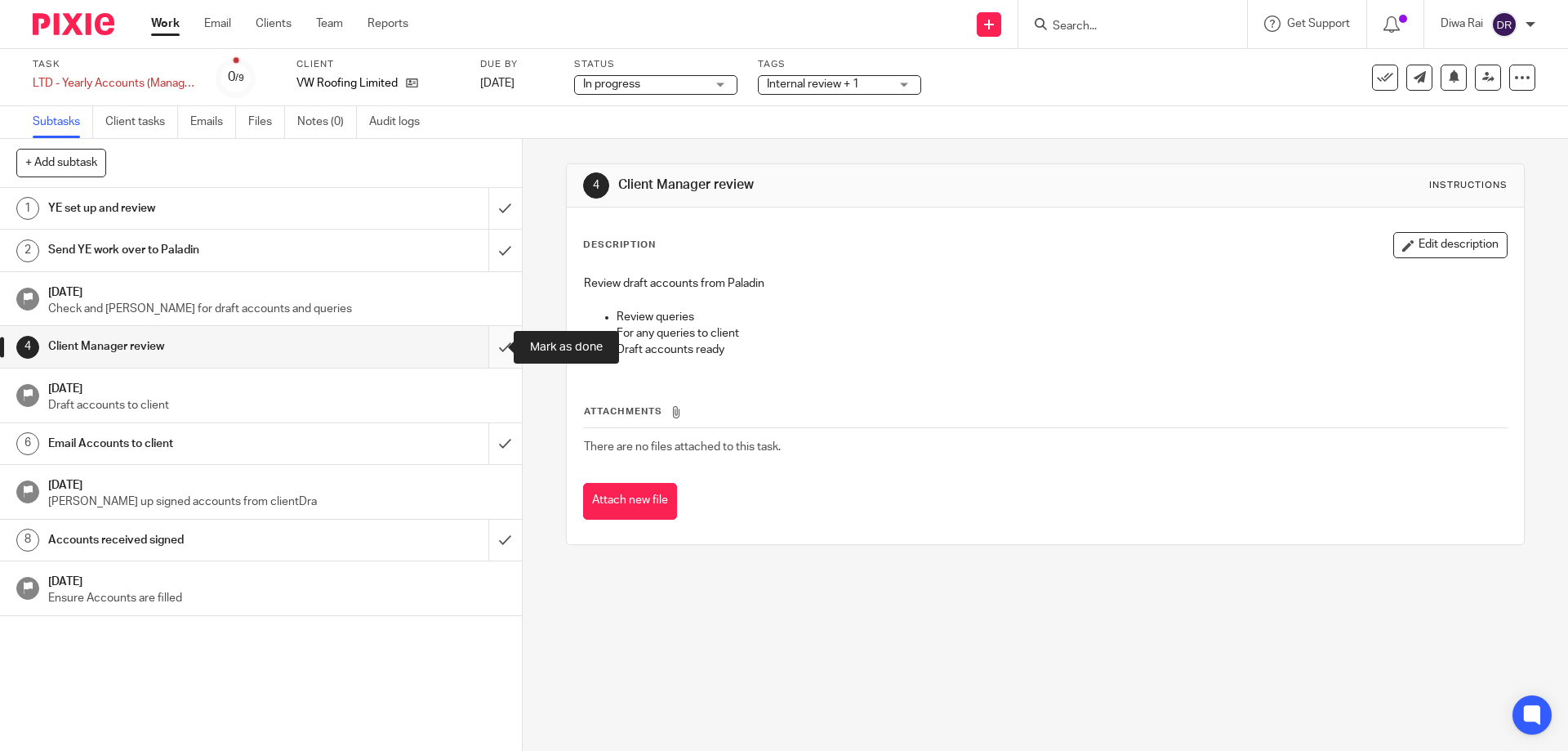
click at [489, 346] on input "submit" at bounding box center [261, 346] width 522 height 41
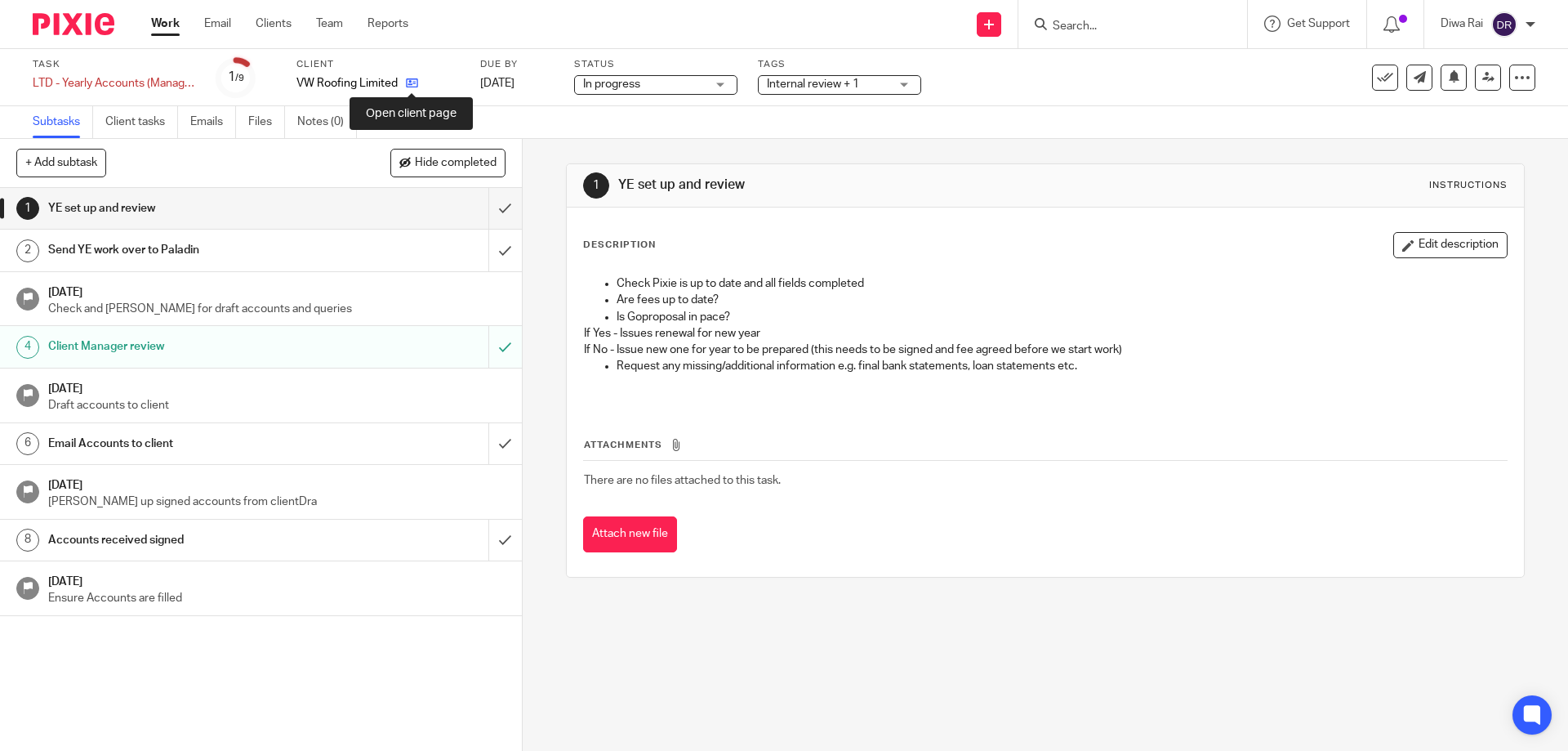
click at [411, 78] on icon at bounding box center [412, 83] width 13 height 13
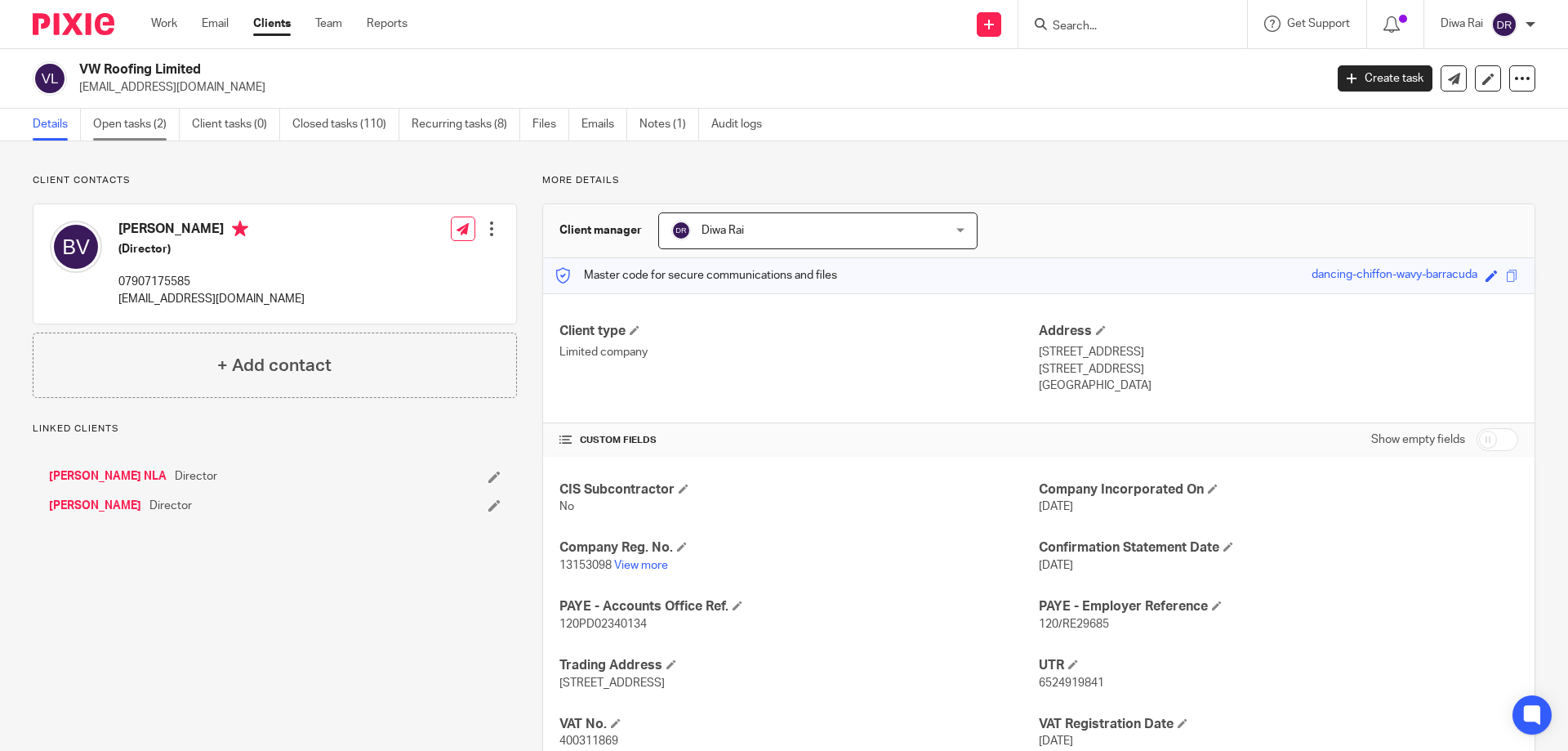
click at [125, 129] on link "Open tasks (2)" at bounding box center [137, 124] width 87 height 32
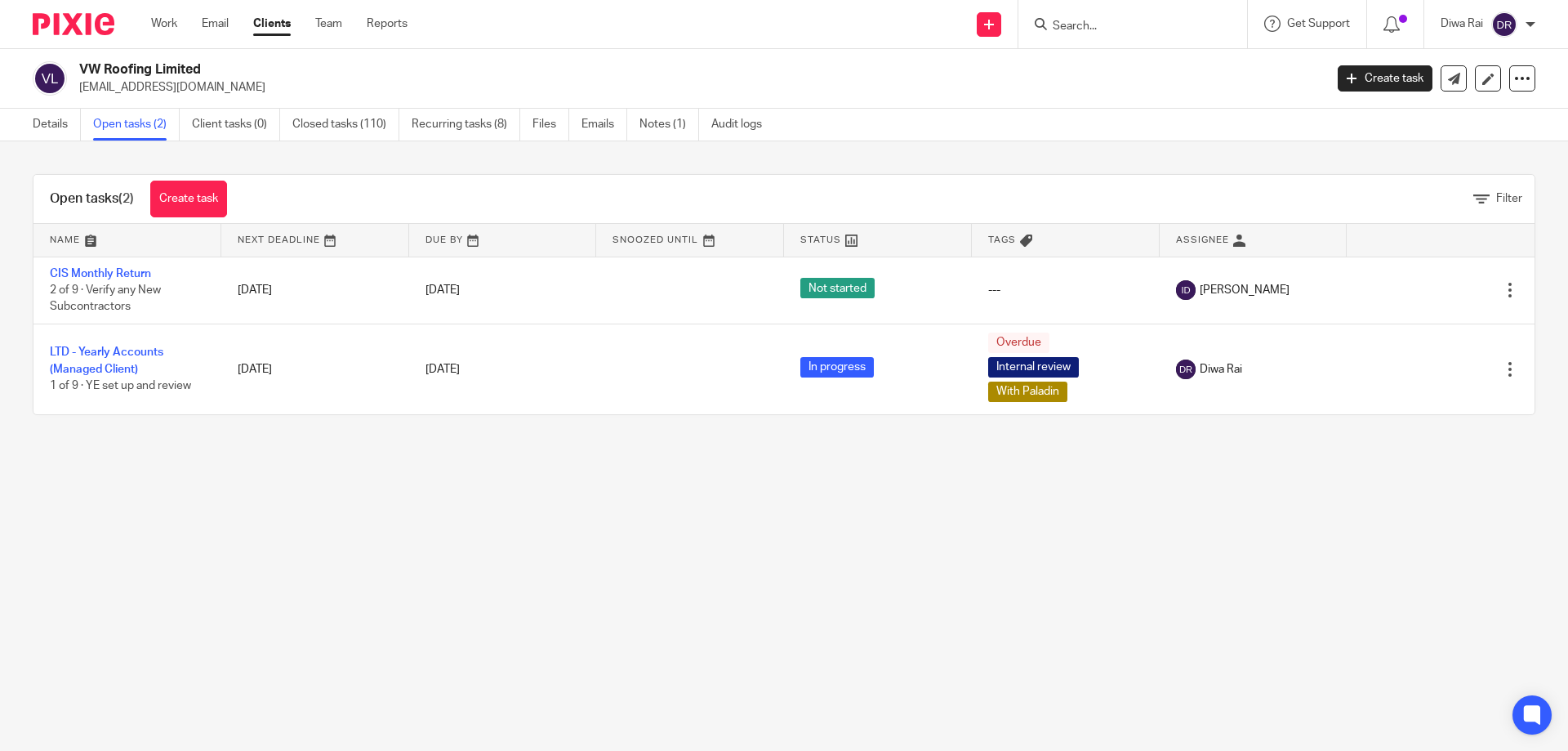
drag, startPoint x: 1250, startPoint y: 522, endPoint x: 1223, endPoint y: 507, distance: 30.9
click at [1235, 513] on main "VW Roofing Limited ben@vwroofingltd.com Create task Update from Companies House…" at bounding box center [784, 375] width 1568 height 751
click at [676, 124] on link "Notes (1)" at bounding box center [669, 124] width 60 height 32
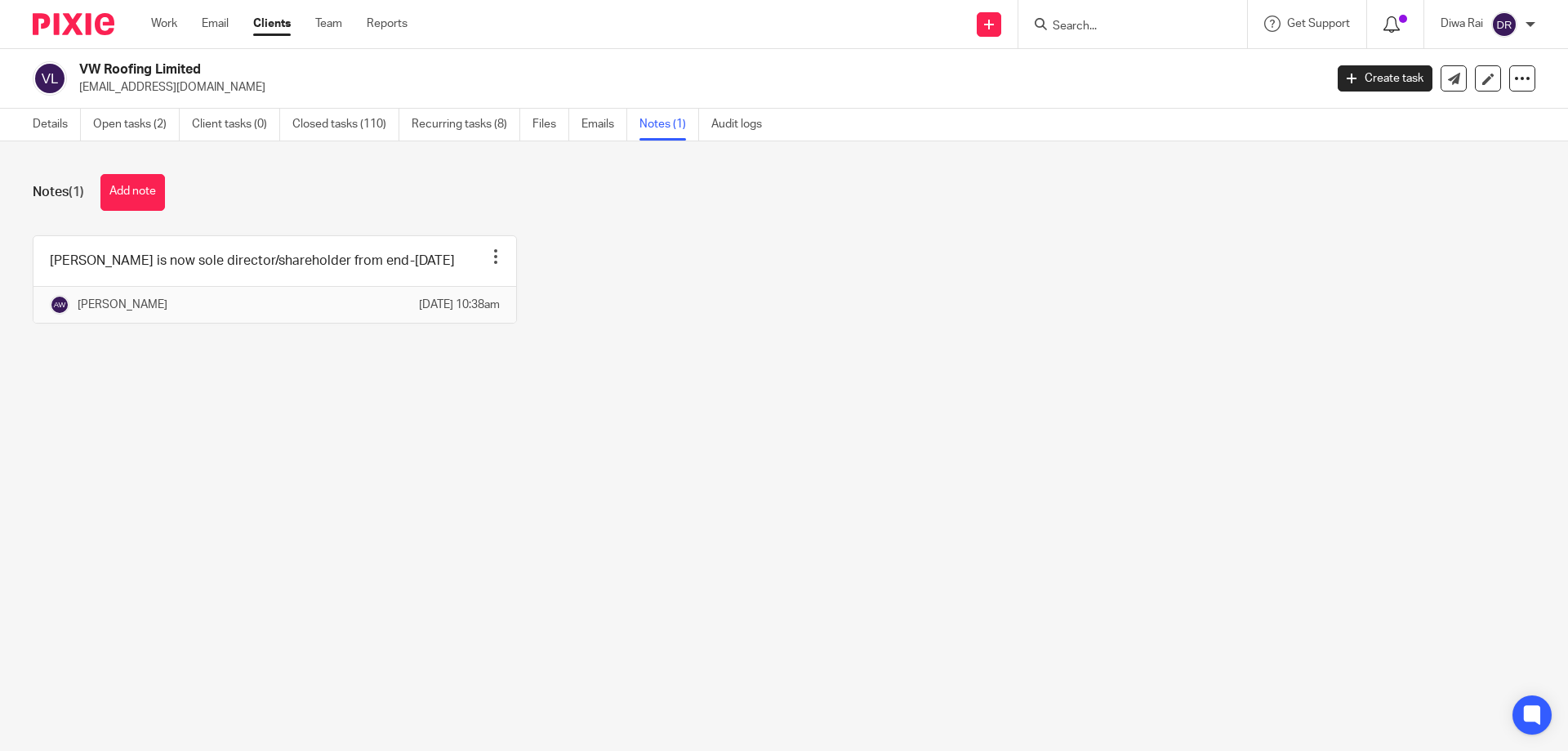
click at [1392, 21] on icon at bounding box center [1392, 24] width 16 height 16
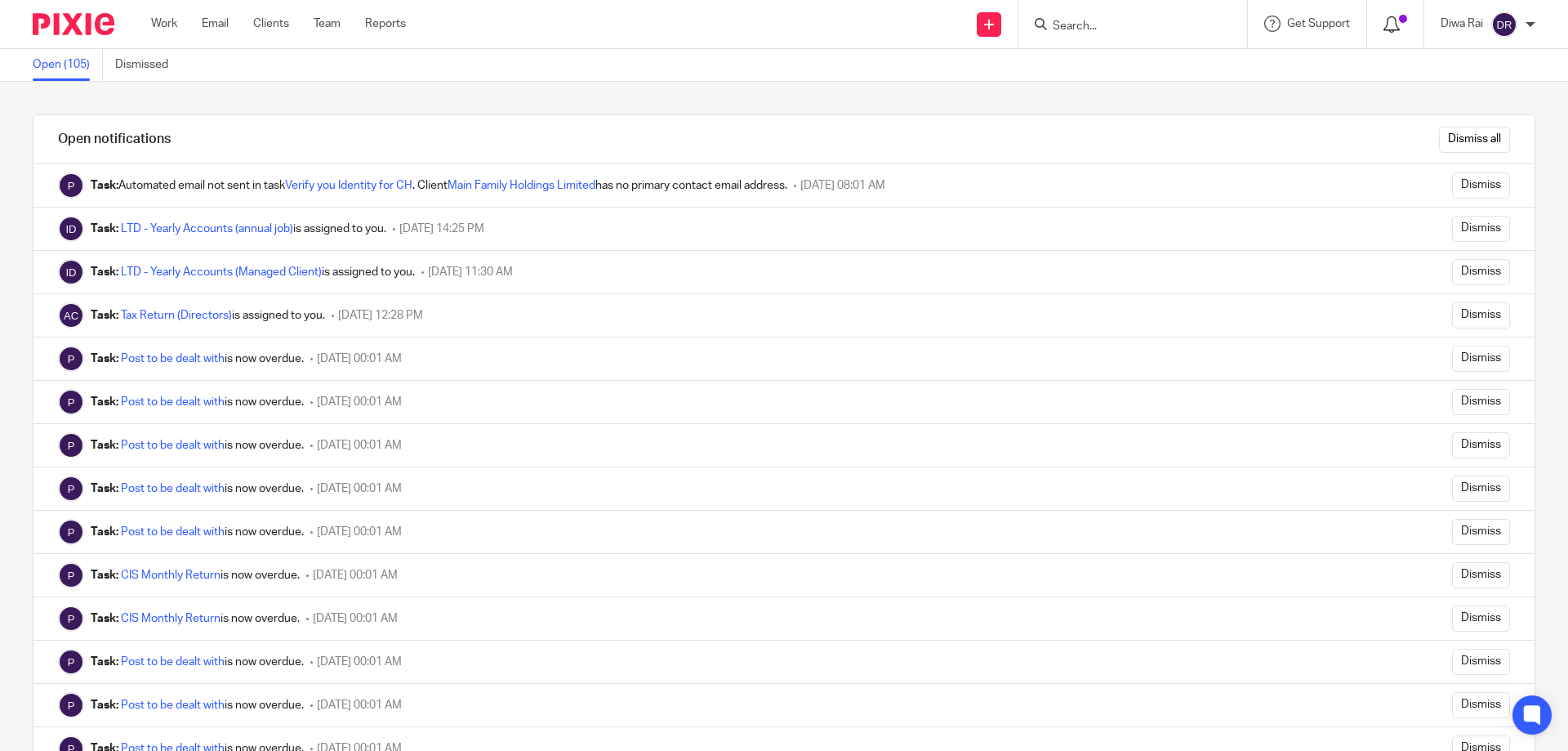
click at [1391, 24] on icon at bounding box center [1392, 24] width 16 height 16
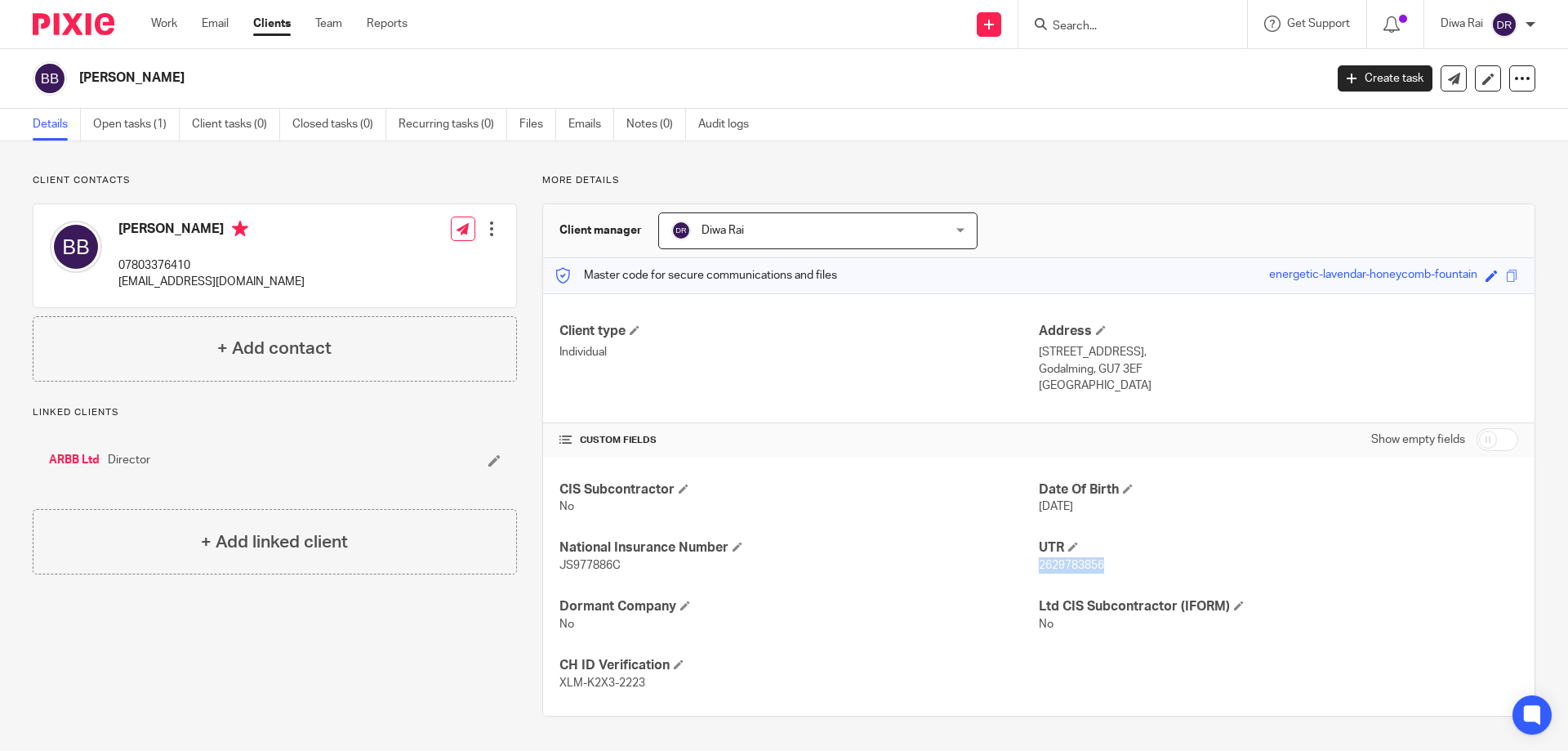
drag, startPoint x: 1095, startPoint y: 570, endPoint x: 1035, endPoint y: 565, distance: 60.2
click at [1039, 568] on span "2629783856" at bounding box center [1072, 565] width 65 height 12
copy span "629783856"
drag, startPoint x: 1111, startPoint y: 554, endPoint x: 1108, endPoint y: 567, distance: 13.3
click at [1112, 559] on div "UTR 2629783856" at bounding box center [1278, 556] width 479 height 34
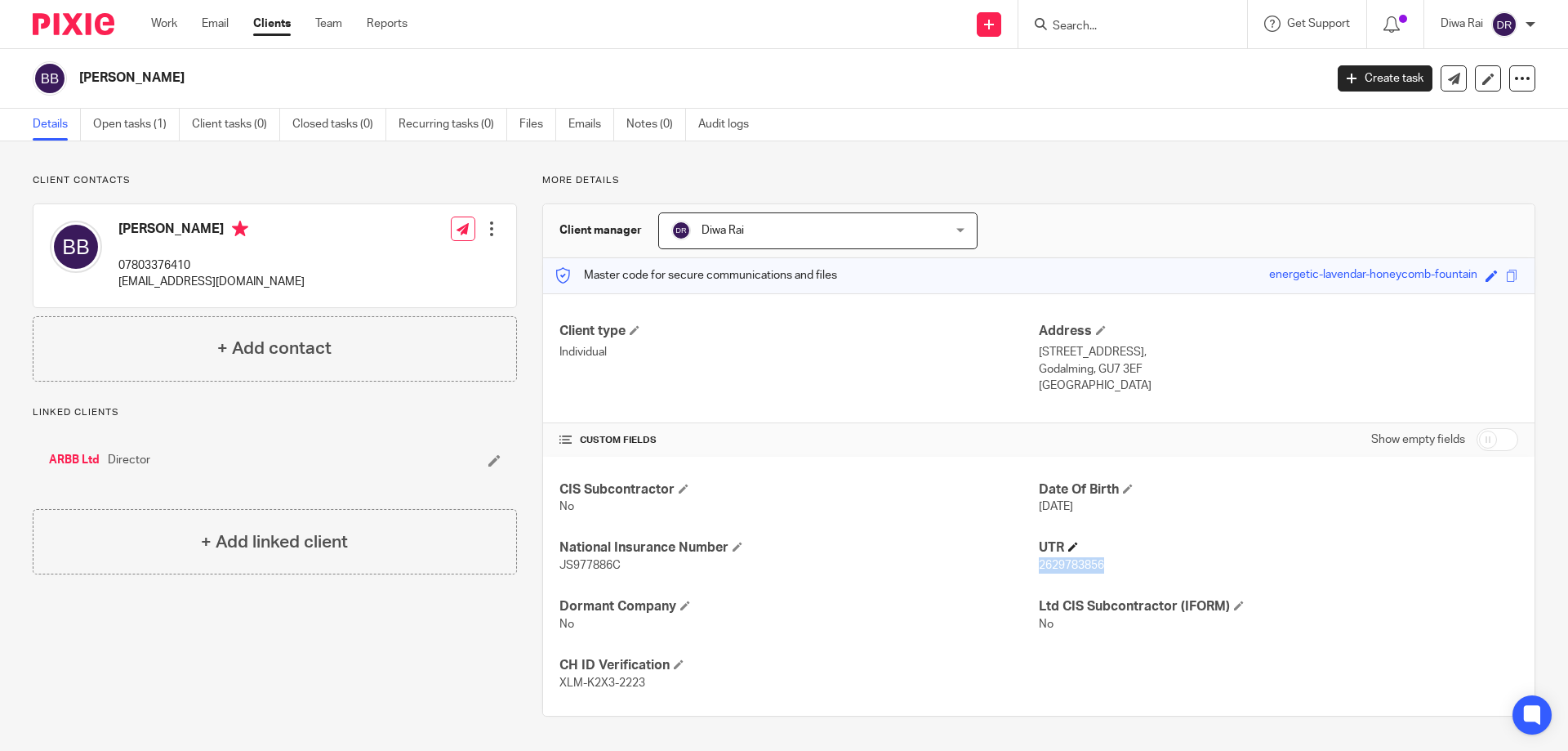
copy div "2629783856"
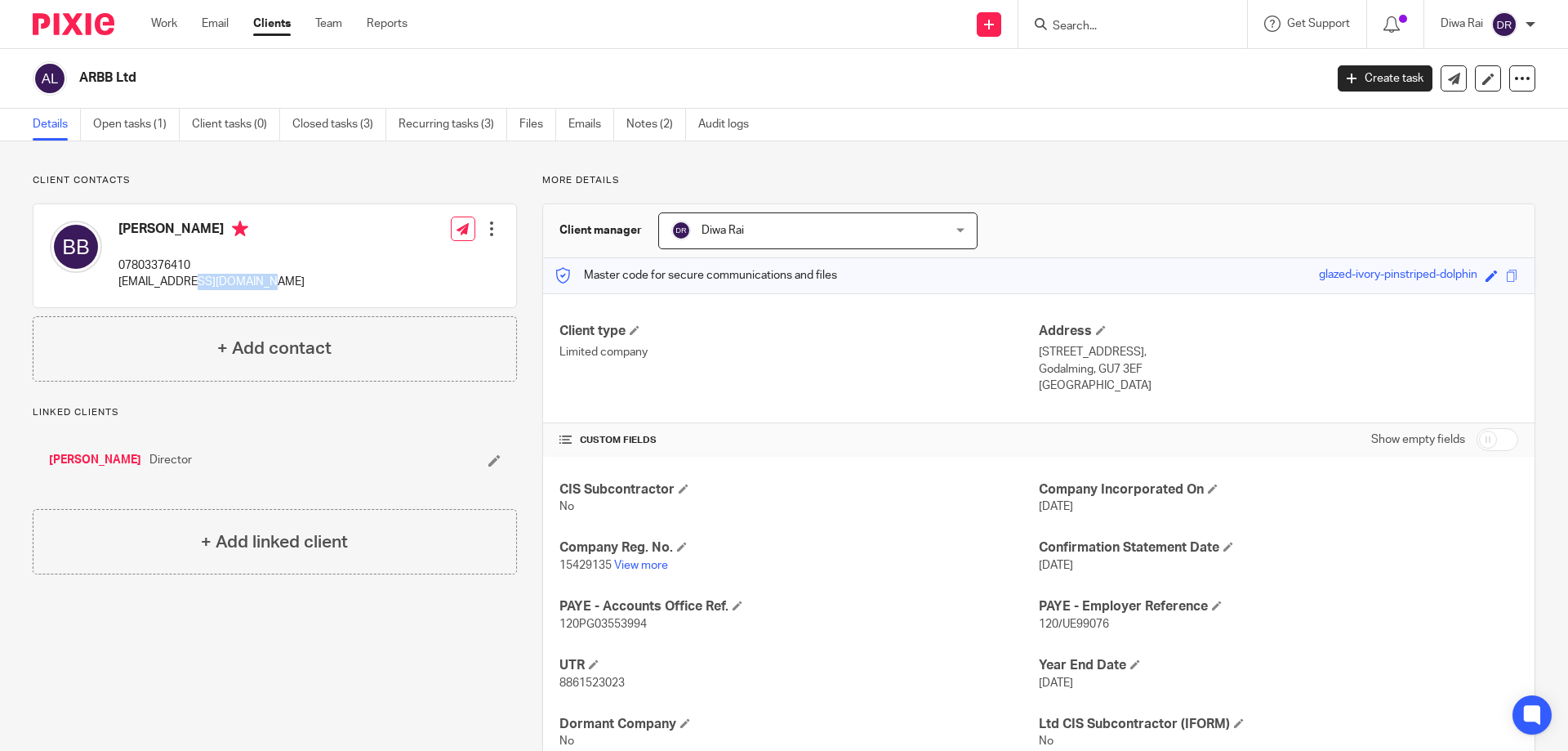
drag, startPoint x: 190, startPoint y: 269, endPoint x: 183, endPoint y: 279, distance: 12.2
click at [183, 279] on div "Blair Blakemore 07803376410 blairblakemore@gmail.com Edit contact Create client…" at bounding box center [274, 255] width 483 height 103
click at [370, 618] on div "Client contacts Blair Blakemore 07803376410 blairblakemore@gmail.com Edit conta…" at bounding box center [262, 475] width 510 height 602
click at [574, 126] on link "Emails" at bounding box center [592, 124] width 45 height 32
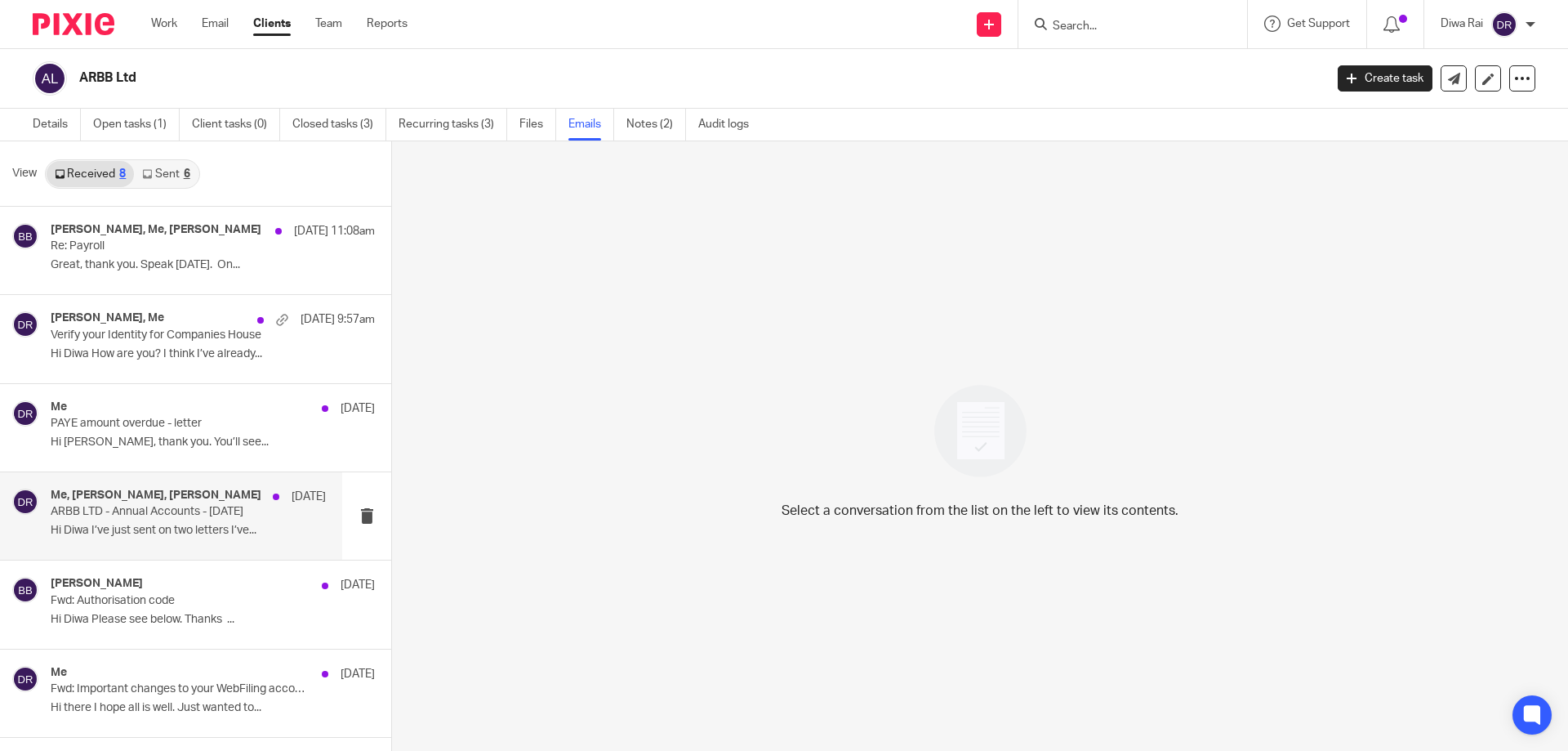
scroll to position [162, 0]
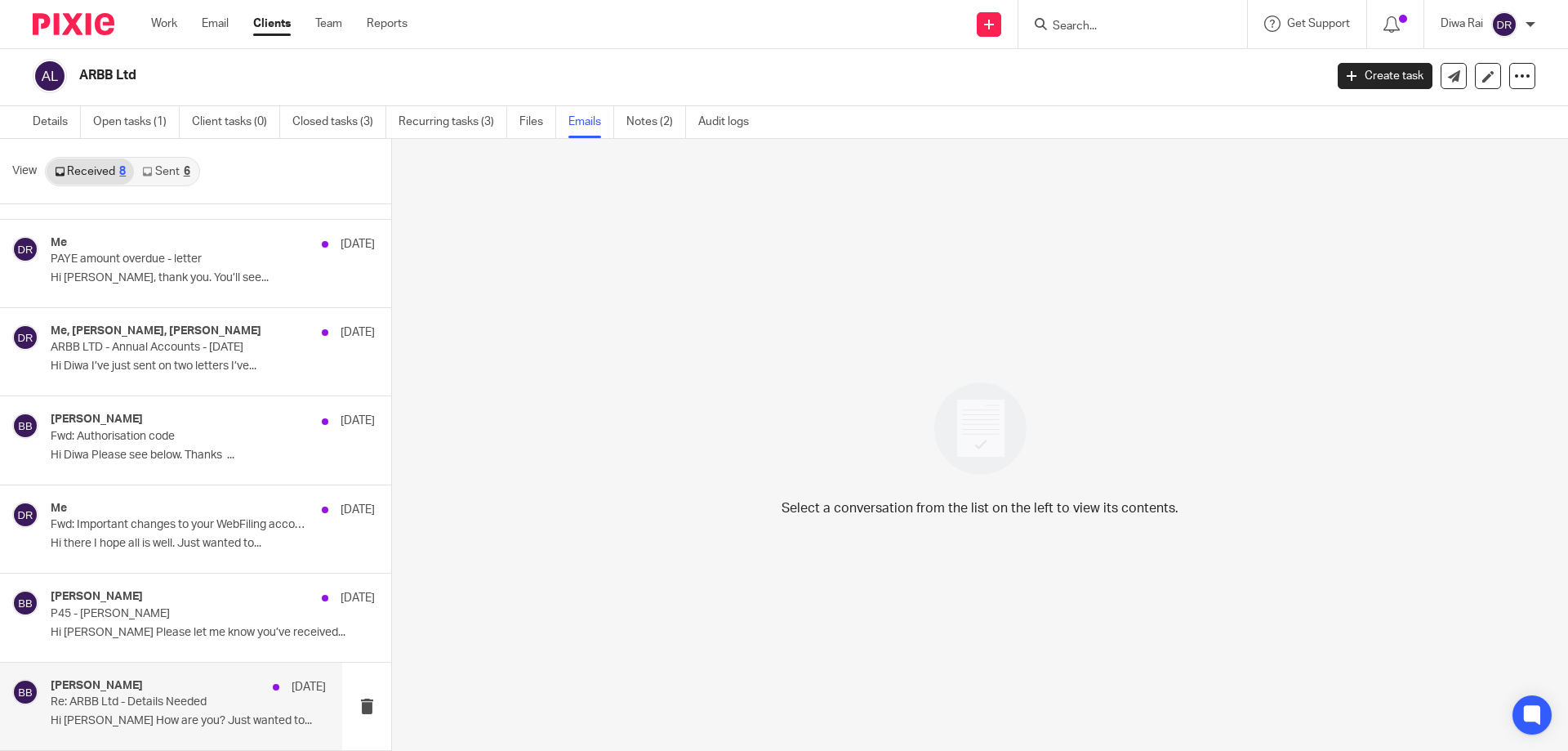
click at [213, 707] on p "Re: ARBB Ltd - Details Needed" at bounding box center [160, 701] width 220 height 14
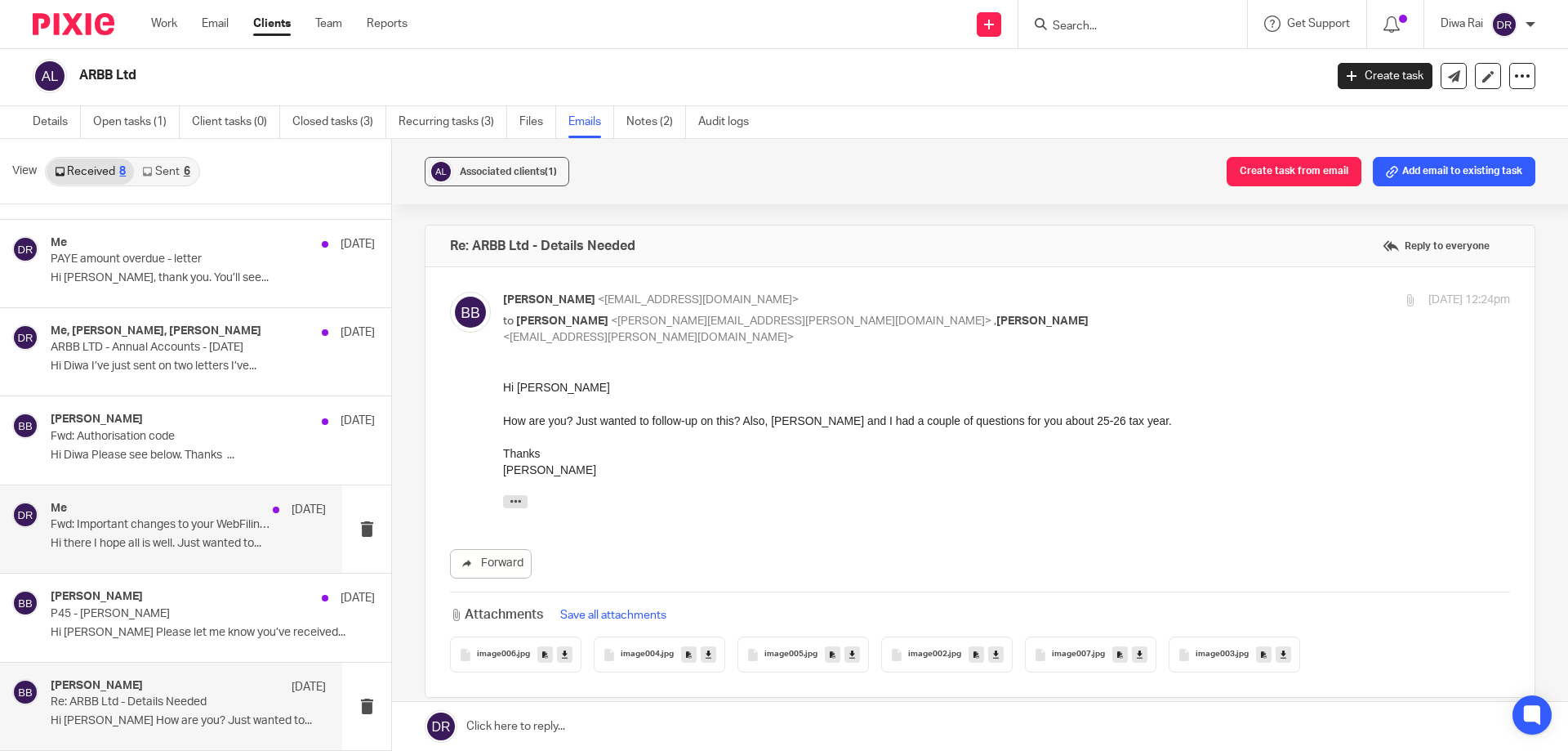
scroll to position [82, 0]
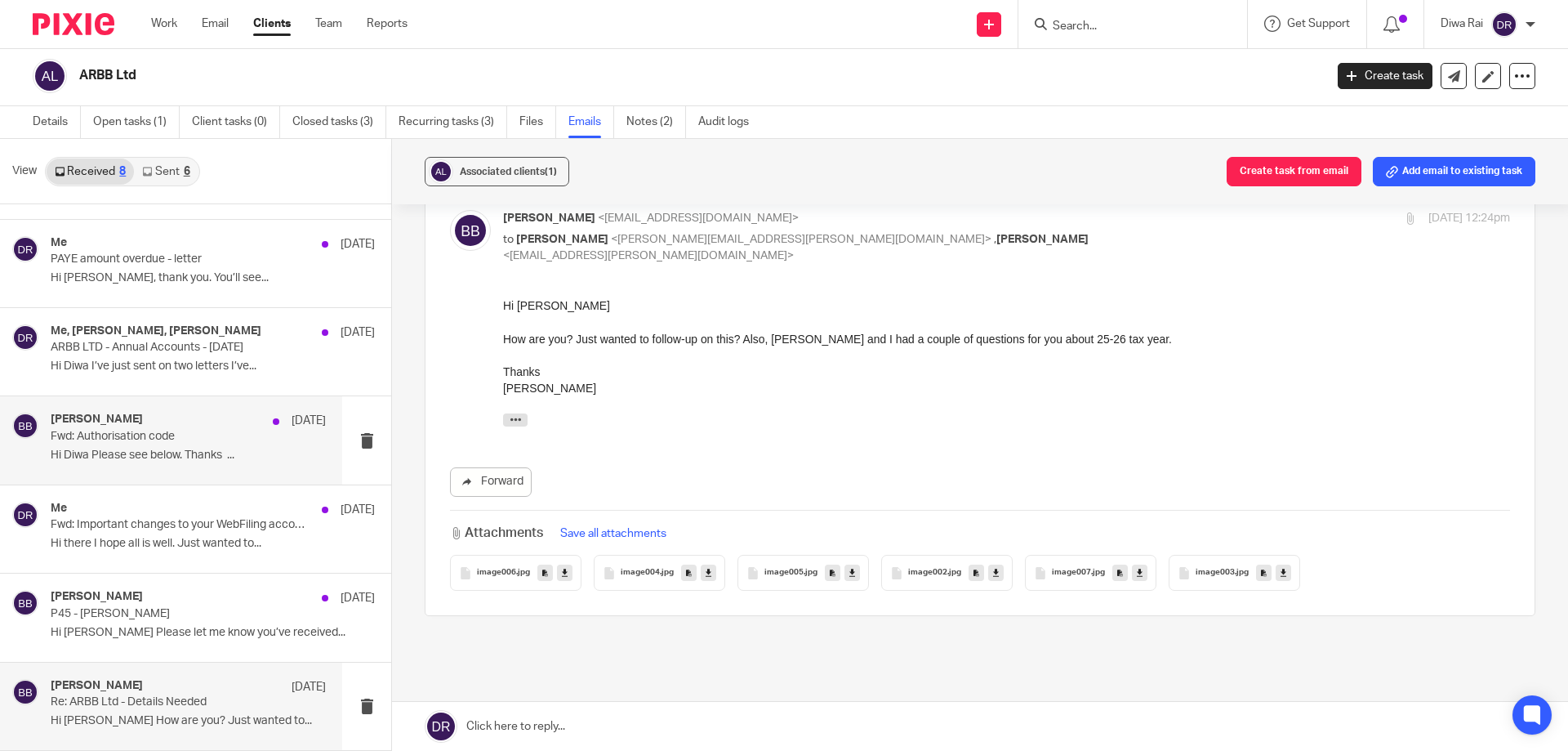
click at [222, 460] on p "Hi Diwa Please see below. Thanks ..." at bounding box center [188, 455] width 275 height 14
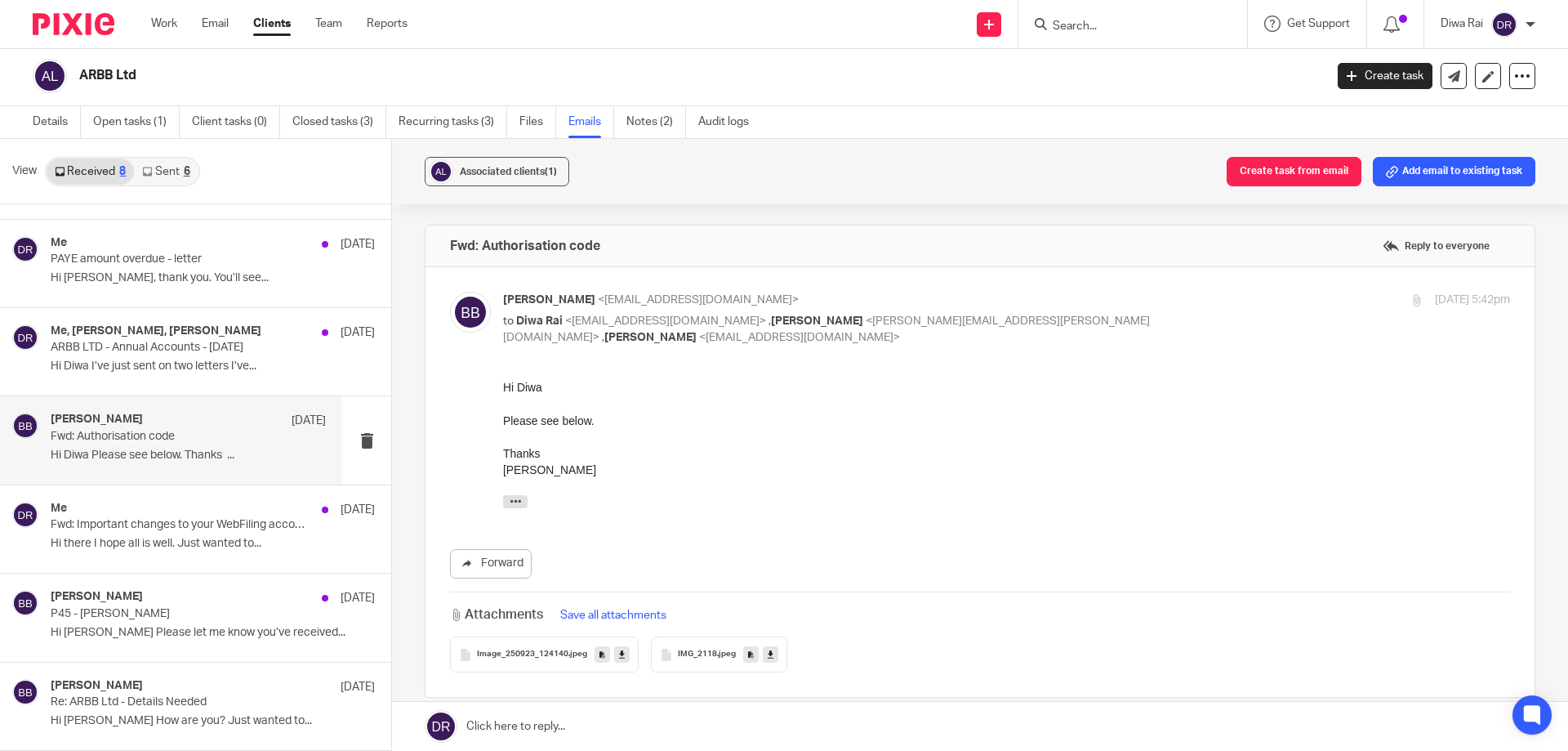
scroll to position [0, 0]
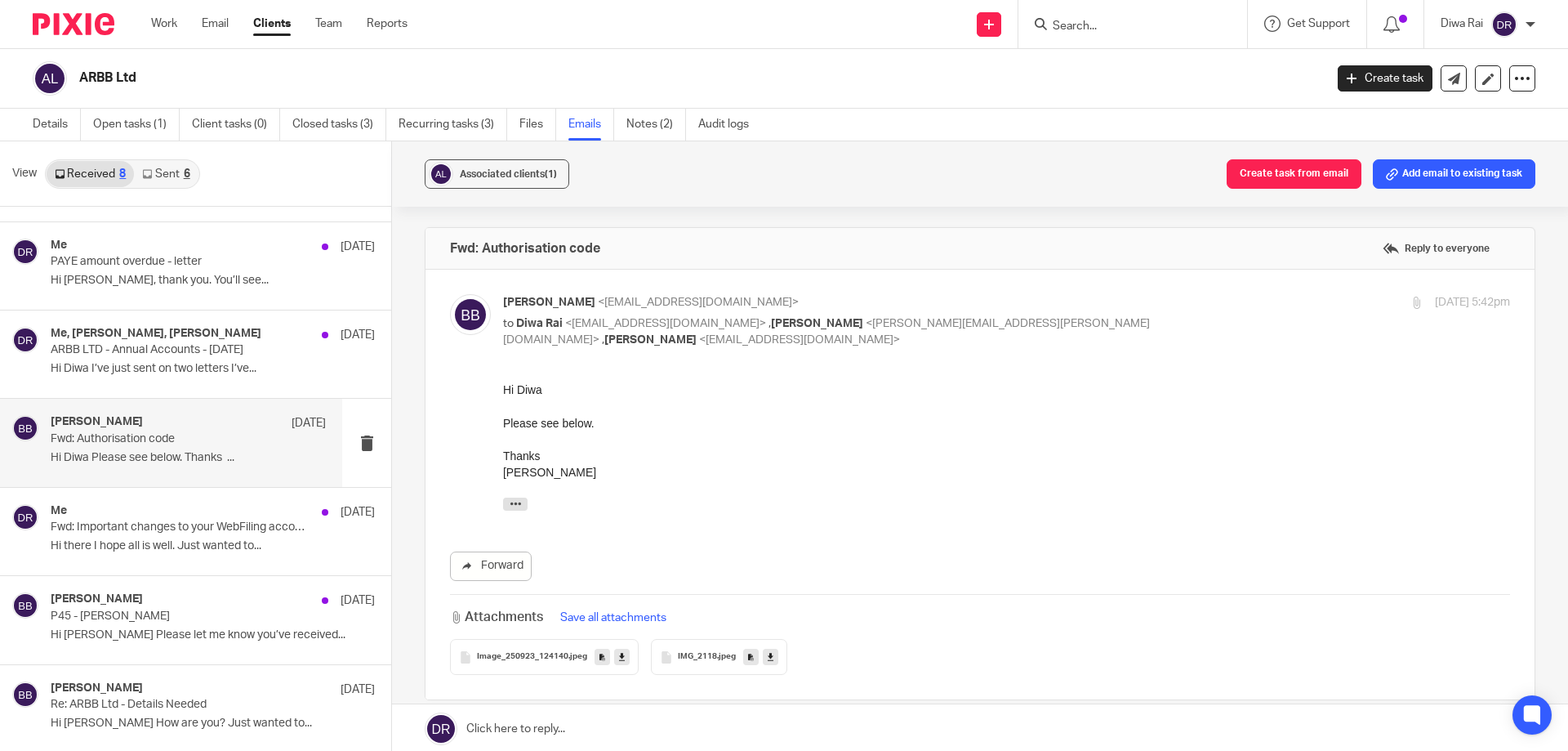
click at [1053, 495] on div "---------- Forwarded message --------- From: [PERSON_NAME] < [EMAIL_ADDRESS][DO…" at bounding box center [1006, 498] width 1007 height 37
